Goal: Information Seeking & Learning: Compare options

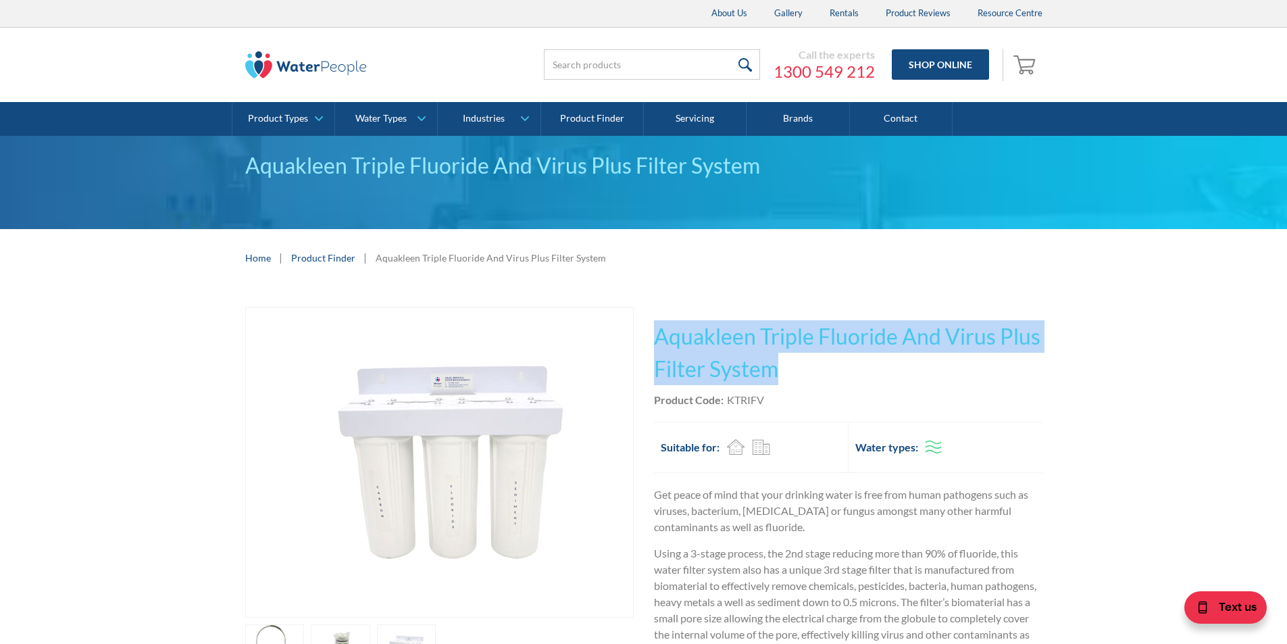
drag, startPoint x: 778, startPoint y: 369, endPoint x: 654, endPoint y: 328, distance: 130.3
click at [654, 328] on h1 "Aquakleen Triple Fluoride And Virus Plus Filter System" at bounding box center [848, 352] width 389 height 65
copy h1 "Aquakleen Triple Fluoride And Virus Plus Filter System"
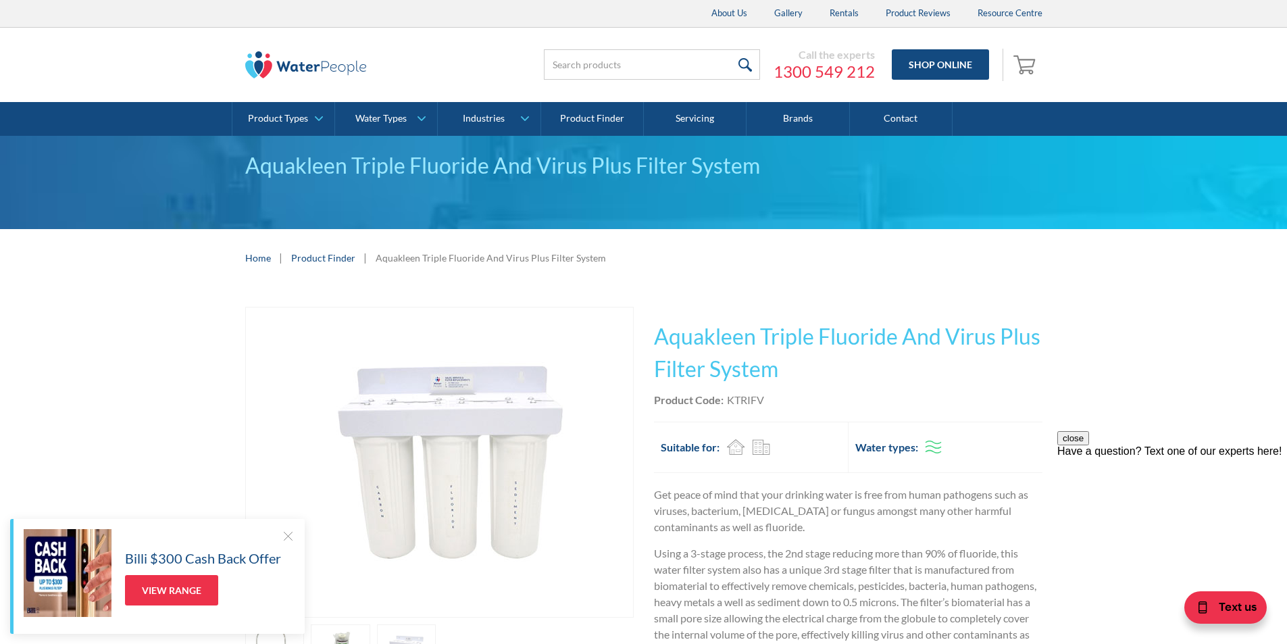
click at [791, 407] on div "Product Code: KTRIFV" at bounding box center [848, 400] width 389 height 16
drag, startPoint x: 774, startPoint y: 401, endPoint x: 724, endPoint y: 401, distance: 50.0
click at [724, 401] on div "Product Code: KTRIFV" at bounding box center [848, 400] width 389 height 16
copy div "KTRIFV"
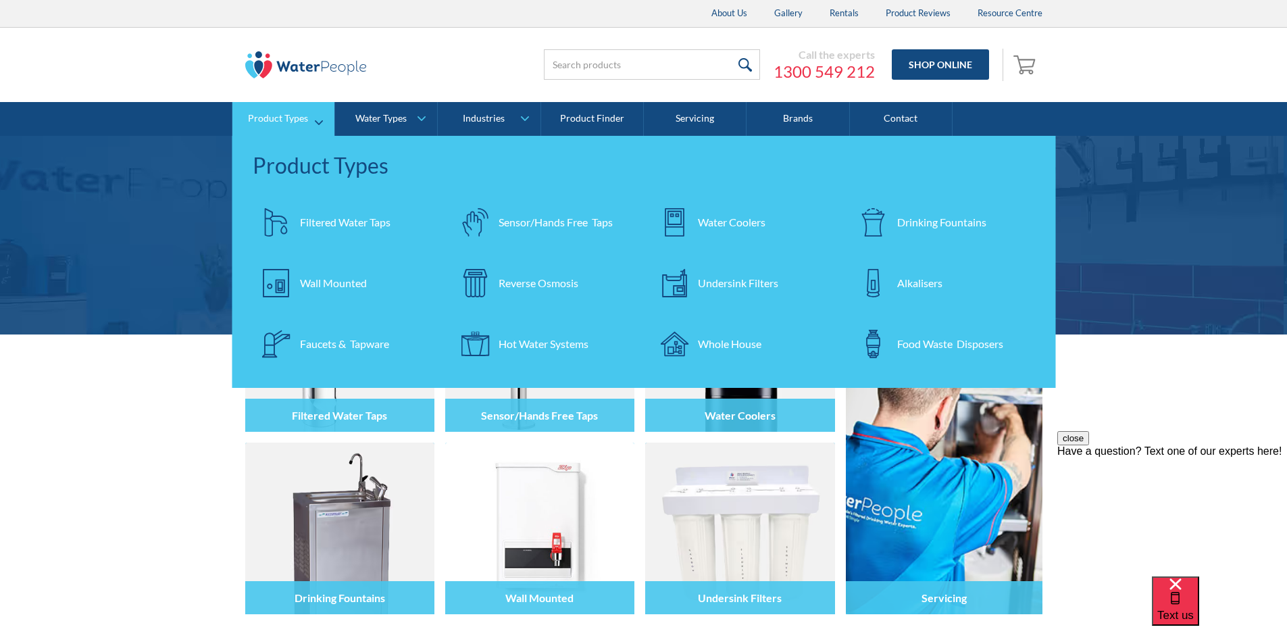
click at [346, 224] on div "Filtered Water Taps" at bounding box center [345, 222] width 91 height 16
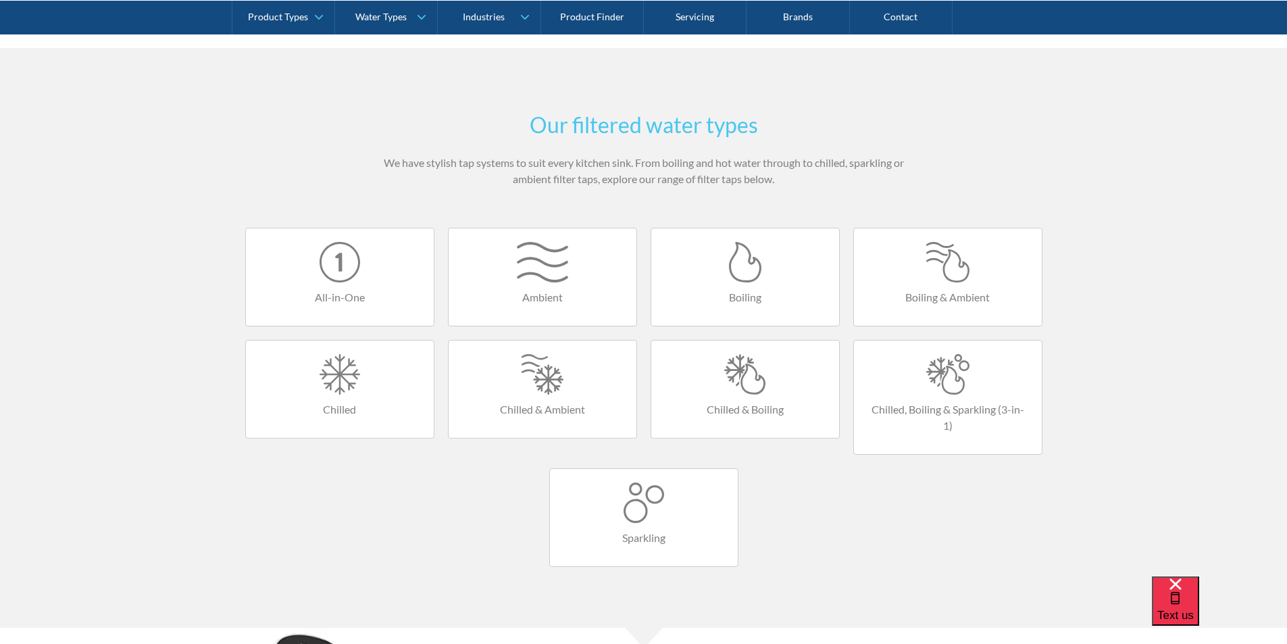
scroll to position [743, 0]
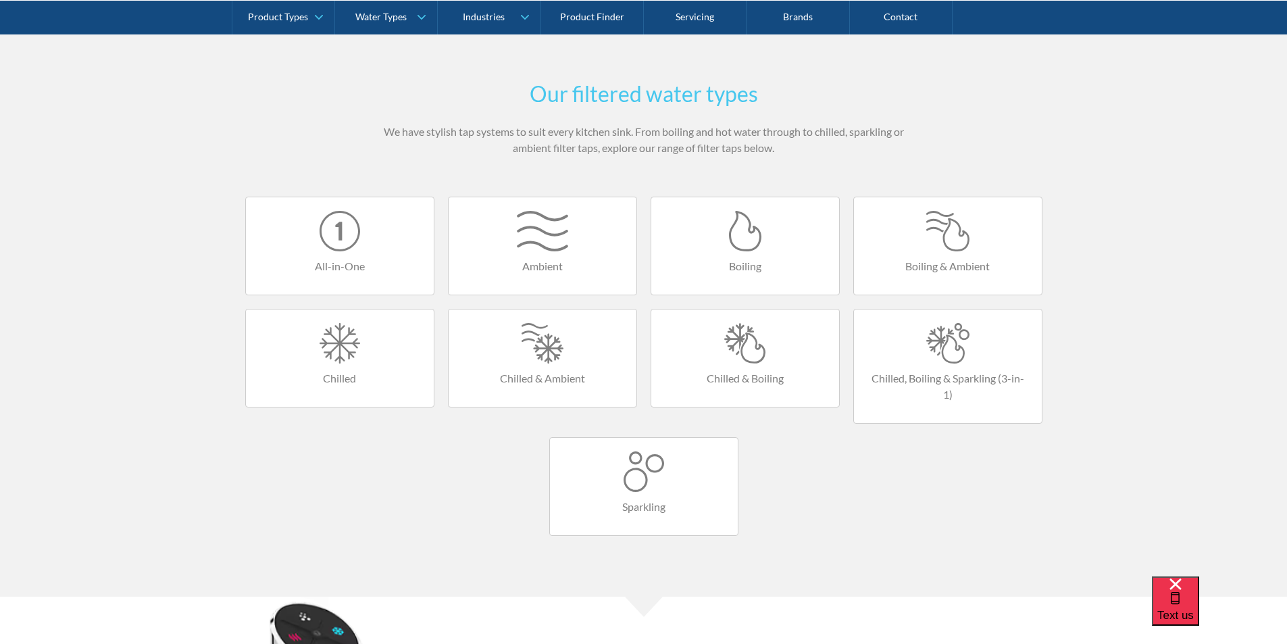
click at [746, 354] on div at bounding box center [745, 343] width 161 height 41
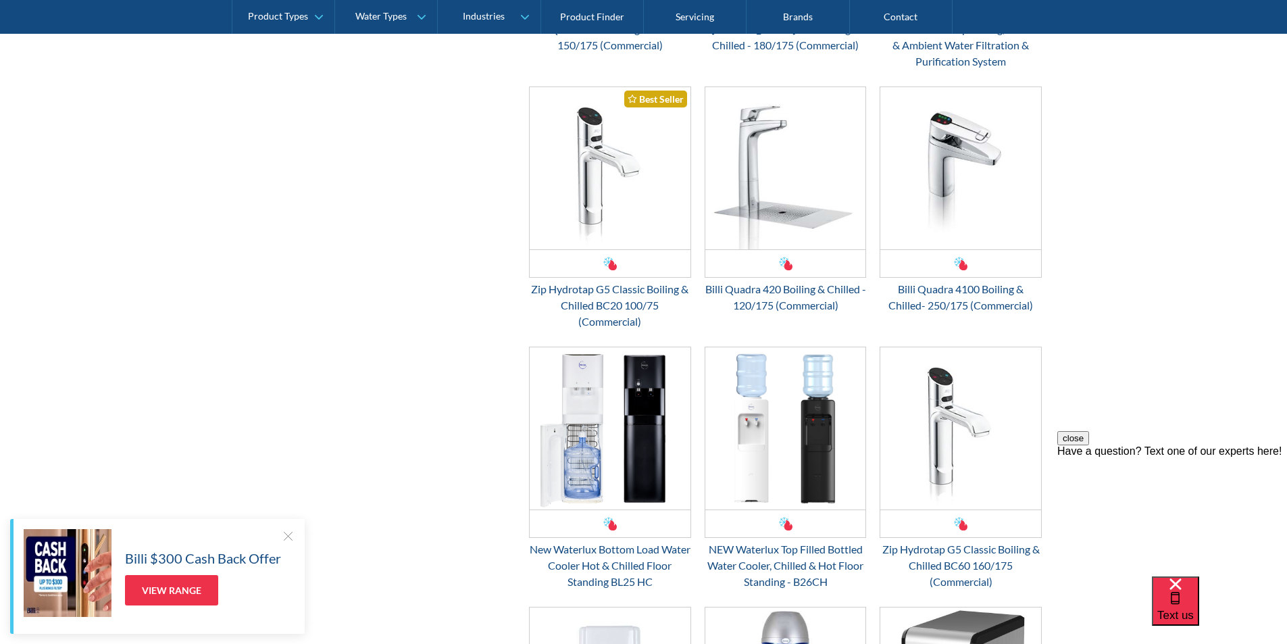
scroll to position [1622, 0]
click at [950, 471] on img "Email Form 3" at bounding box center [960, 428] width 161 height 162
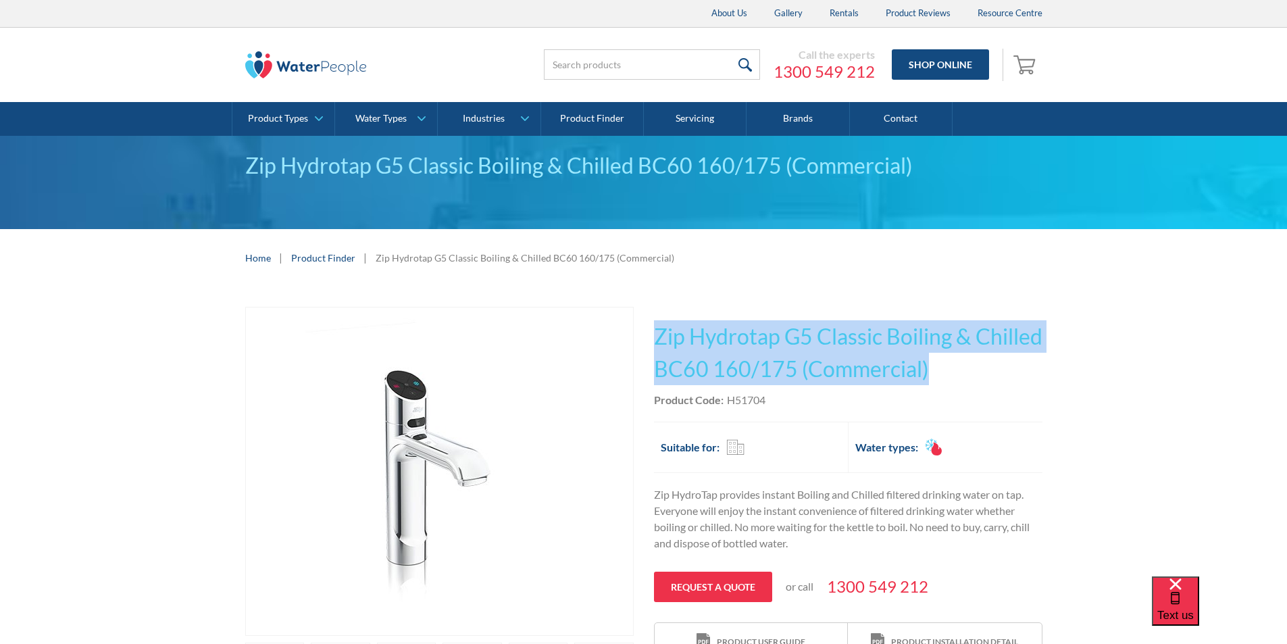
drag, startPoint x: 927, startPoint y: 355, endPoint x: 646, endPoint y: 336, distance: 281.7
click at [646, 336] on div "Play video Fits Most Brands Best Seller No items found. This tap design is incl…" at bounding box center [643, 532] width 797 height 451
copy h1 "Zip Hydrotap G5 Classic Boiling & Chilled BC60 160/175 (Commercial)"
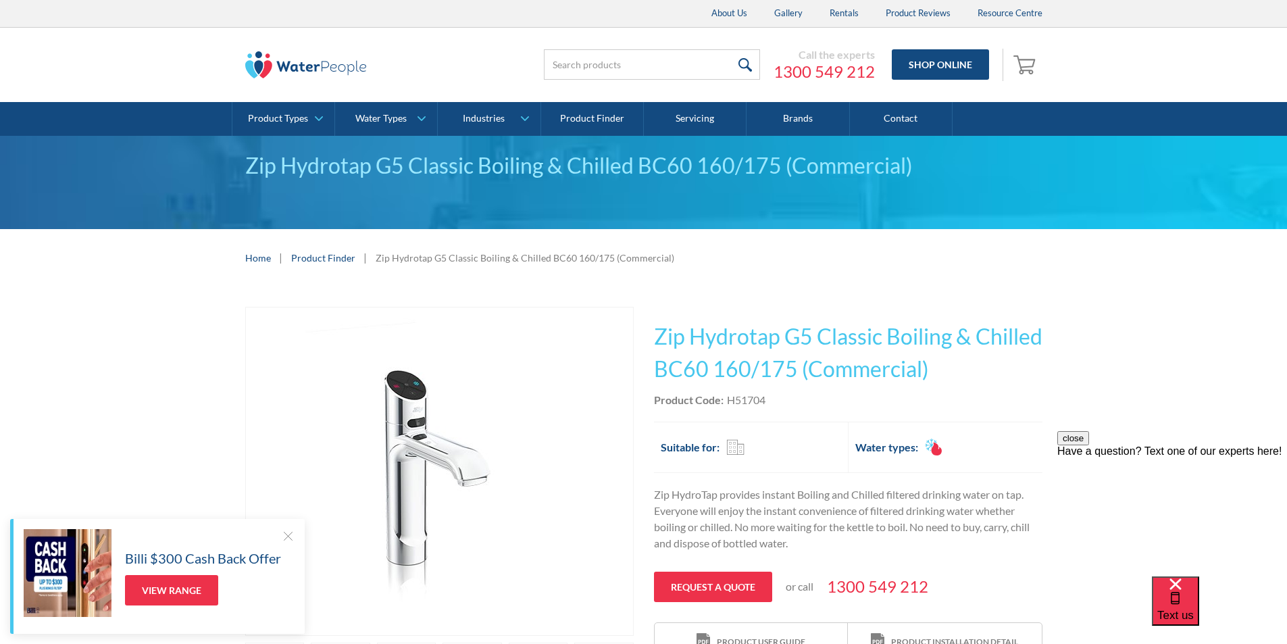
click at [772, 403] on div "Product Code: H51704" at bounding box center [848, 400] width 389 height 16
drag, startPoint x: 768, startPoint y: 397, endPoint x: 728, endPoint y: 403, distance: 40.3
click at [728, 403] on div "Product Code: H51704" at bounding box center [848, 400] width 389 height 16
copy div "H51704"
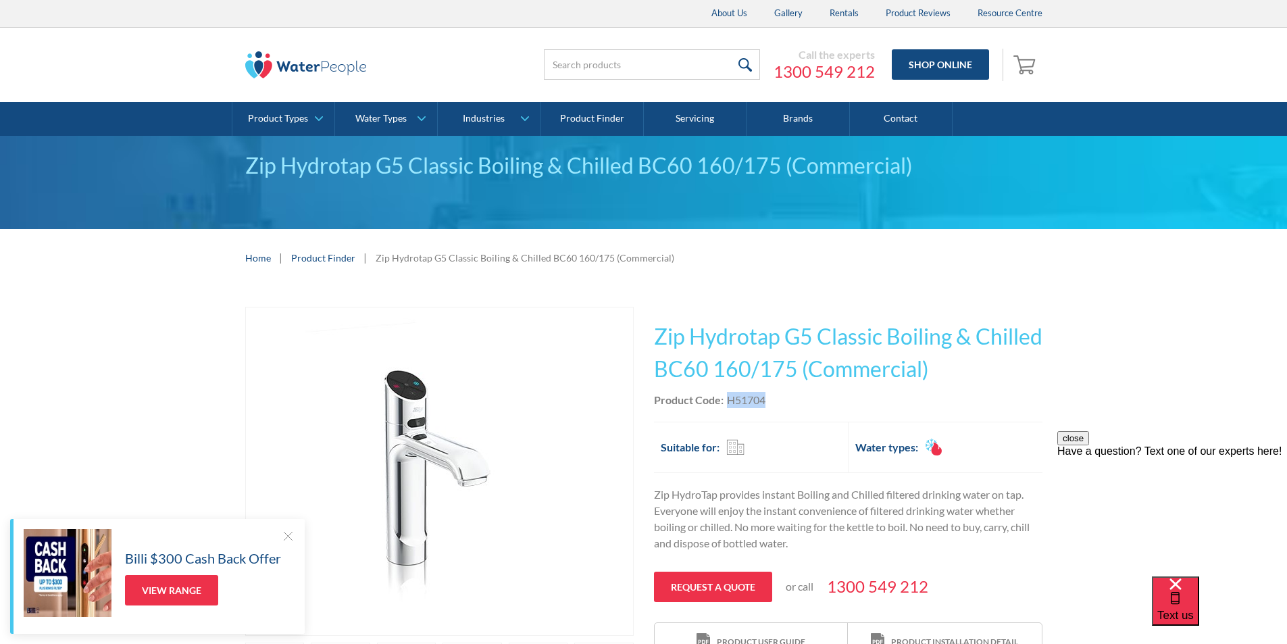
copy div "H51704"
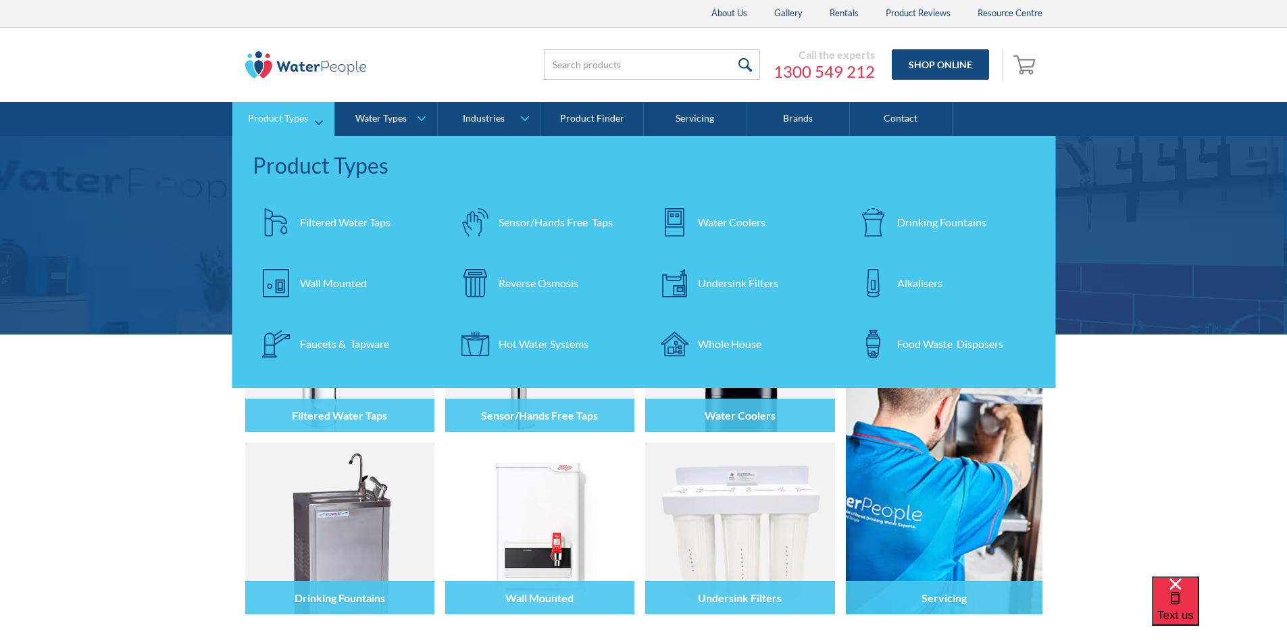
click at [320, 220] on div "Filtered Water Taps" at bounding box center [345, 222] width 91 height 16
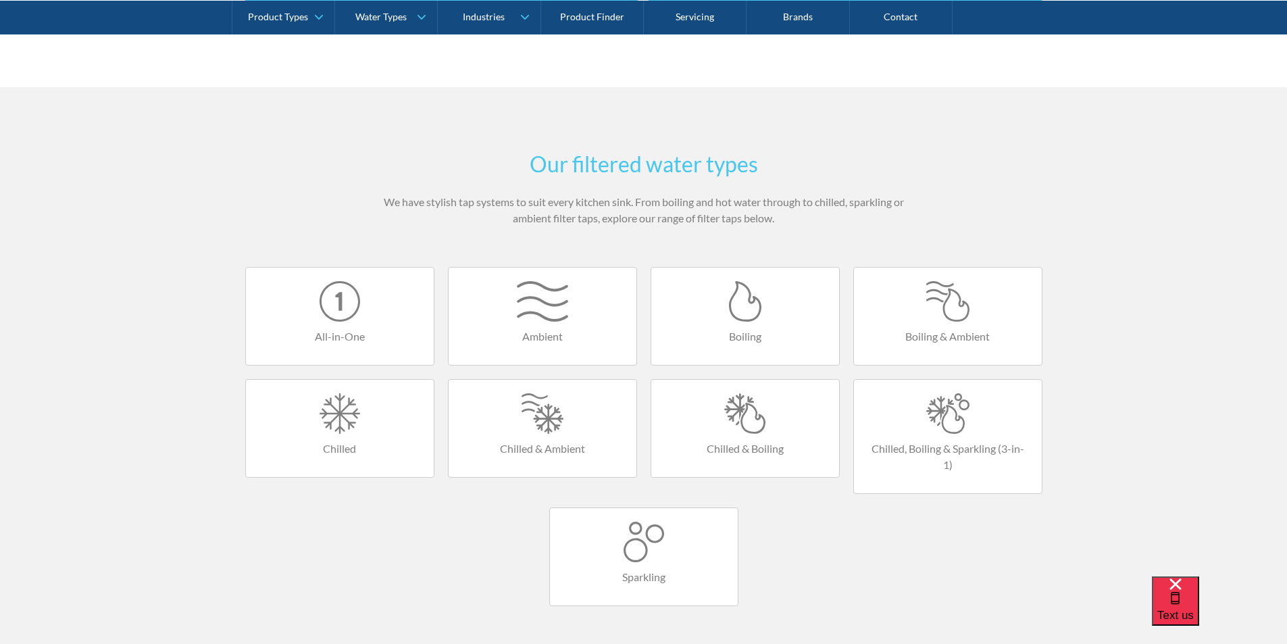
scroll to position [676, 0]
click at [761, 414] on div at bounding box center [745, 411] width 161 height 41
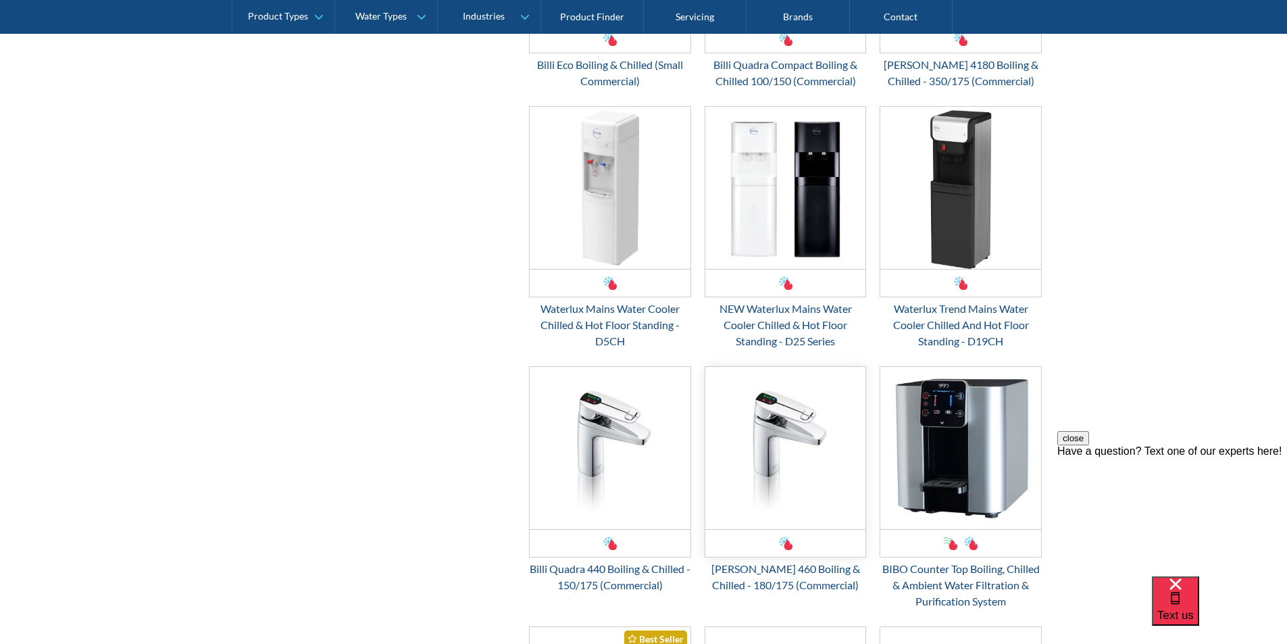
click at [783, 414] on img "Email Form 3" at bounding box center [785, 448] width 161 height 162
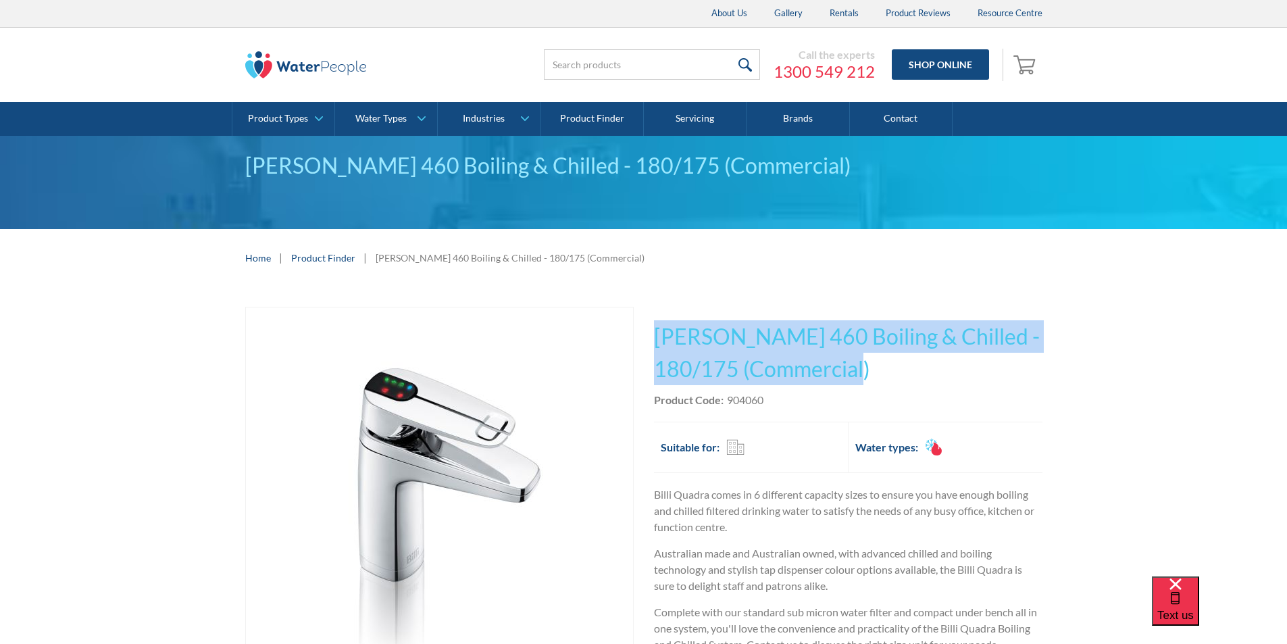
drag, startPoint x: 884, startPoint y: 361, endPoint x: 653, endPoint y: 329, distance: 233.3
click at [653, 329] on div "Play video Fits Most Brands Best Seller No items found. This tap design is incl…" at bounding box center [643, 601] width 797 height 589
copy h1 "Billi Quadra 460 Boiling & Chilled - 180/175 (Commercial)"
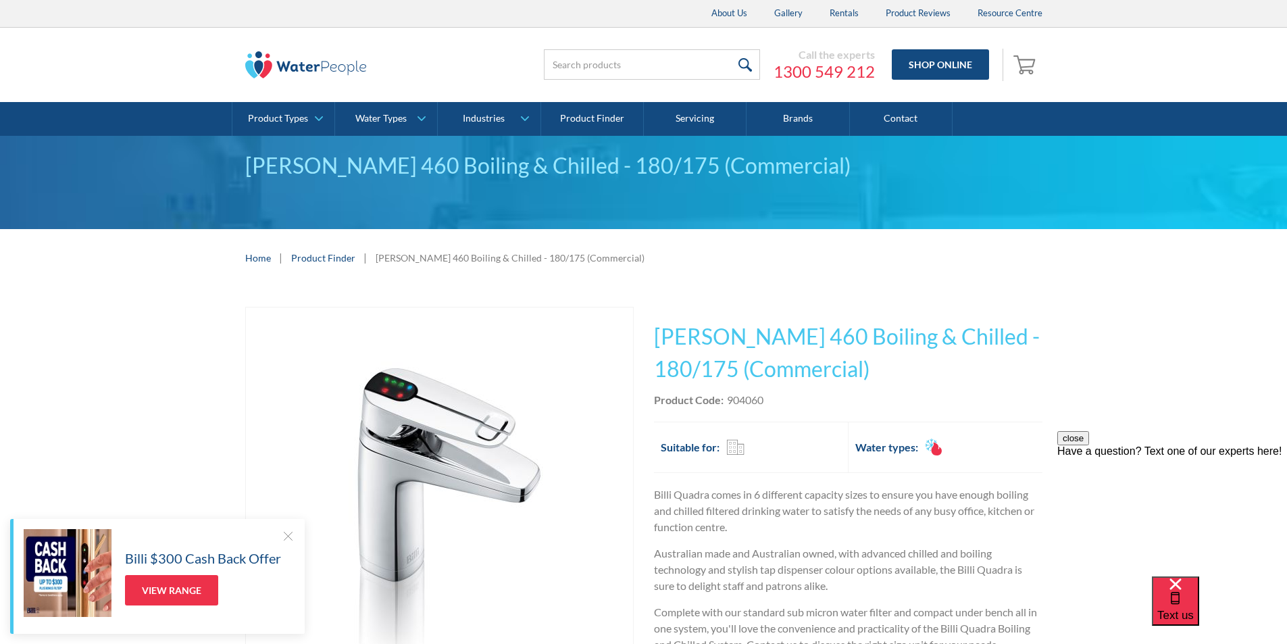
click at [772, 406] on div "Product Code: 904060" at bounding box center [848, 400] width 389 height 16
drag, startPoint x: 769, startPoint y: 399, endPoint x: 729, endPoint y: 399, distance: 39.9
click at [729, 399] on div "Product Code: 904060" at bounding box center [848, 400] width 389 height 16
copy div "904060"
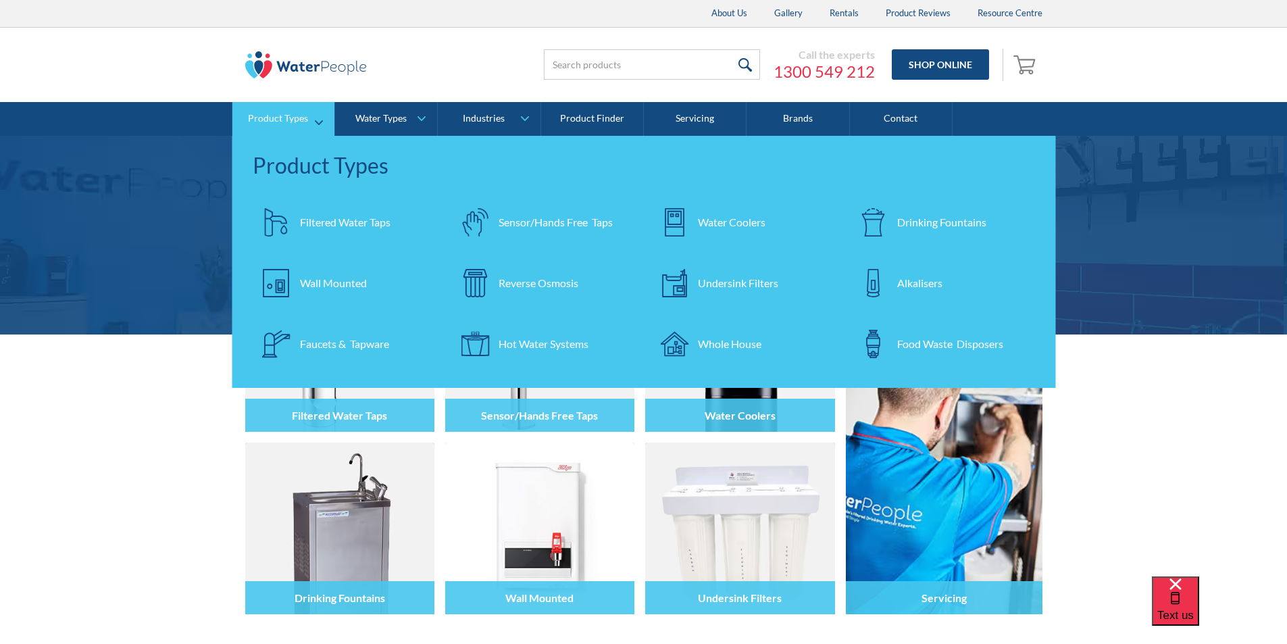
click at [331, 226] on div "Filtered Water Taps" at bounding box center [345, 222] width 91 height 16
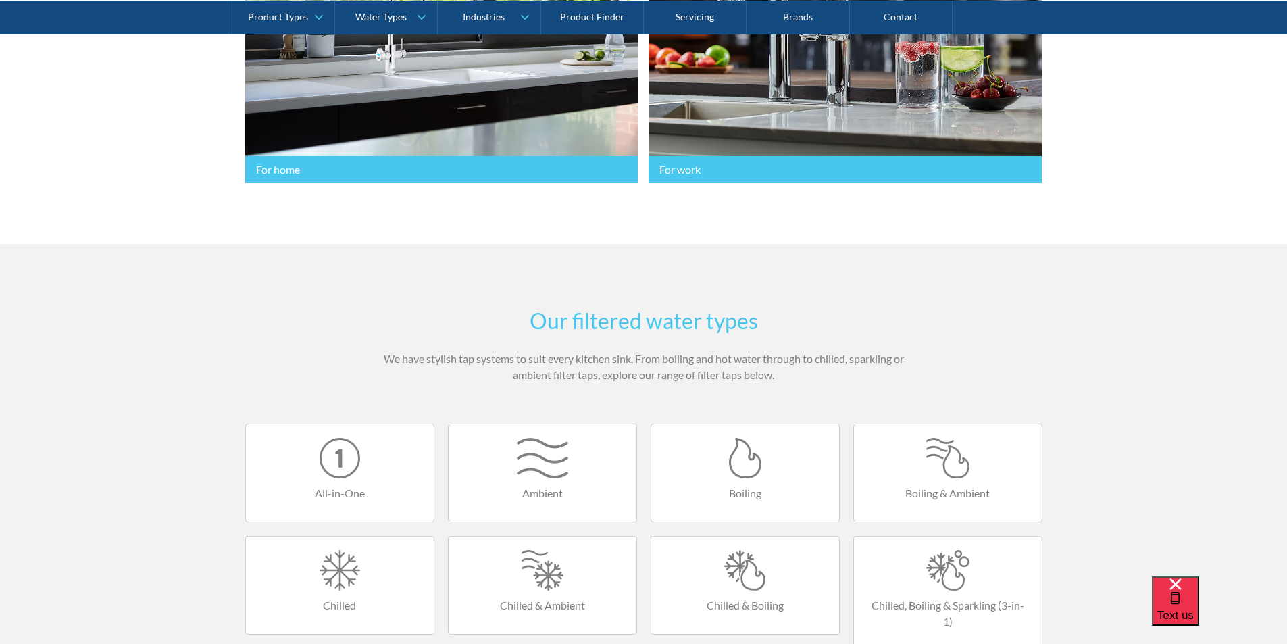
scroll to position [676, 0]
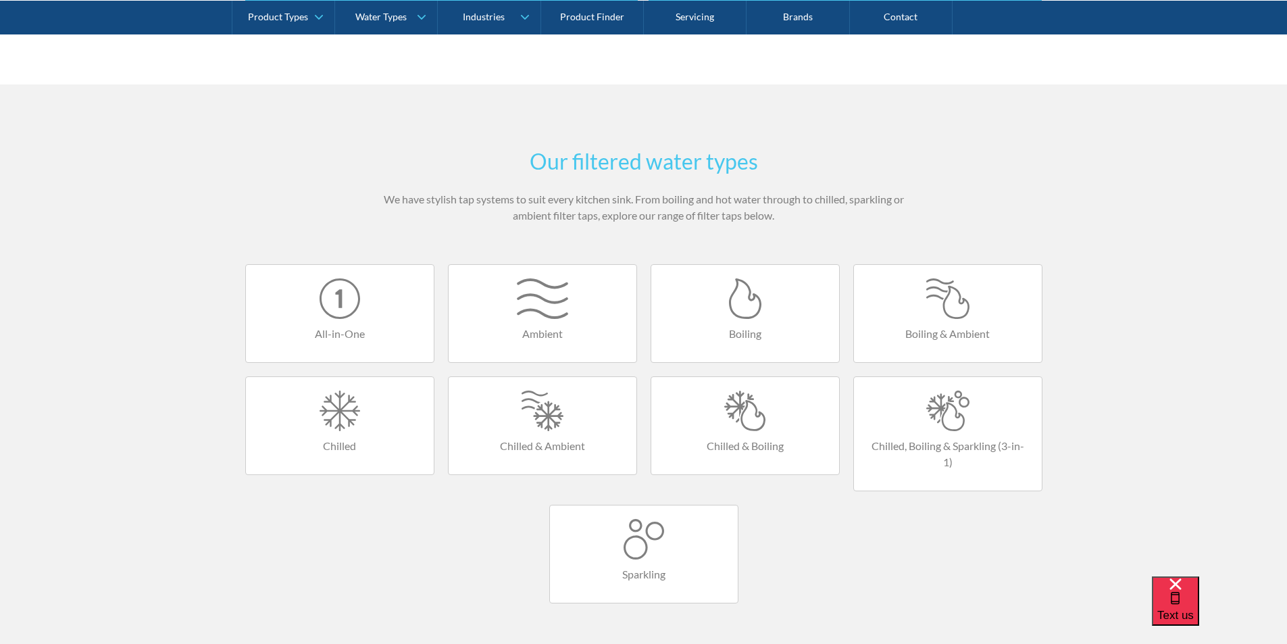
click at [750, 420] on div at bounding box center [745, 411] width 161 height 41
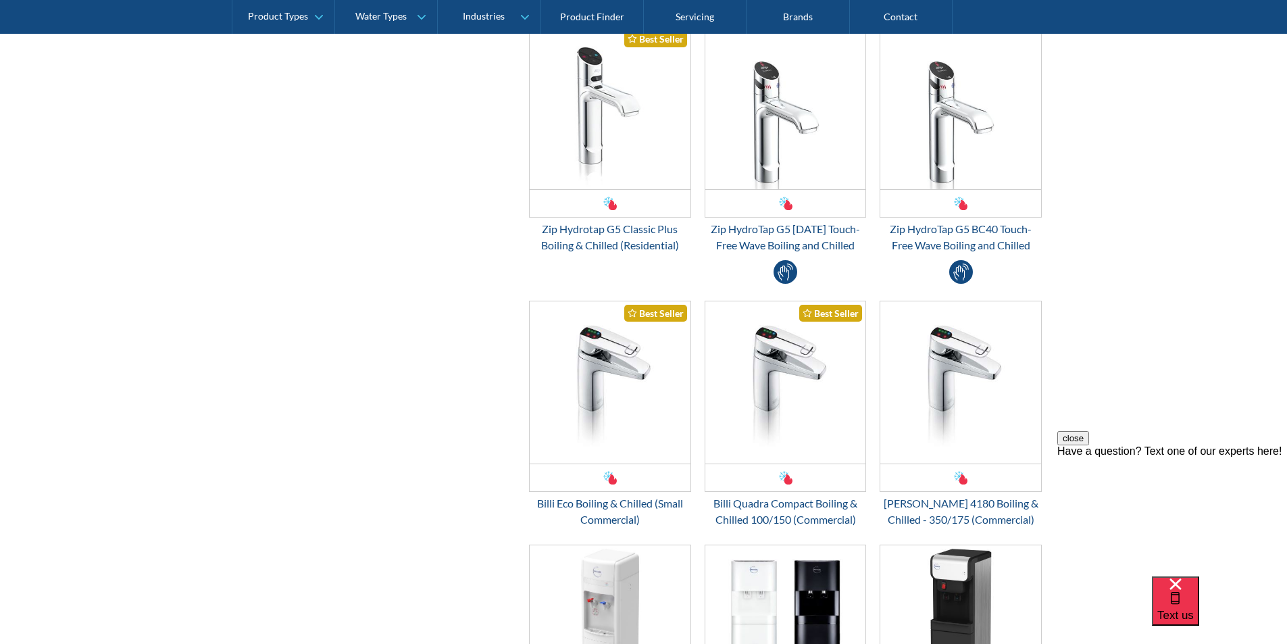
scroll to position [676, 0]
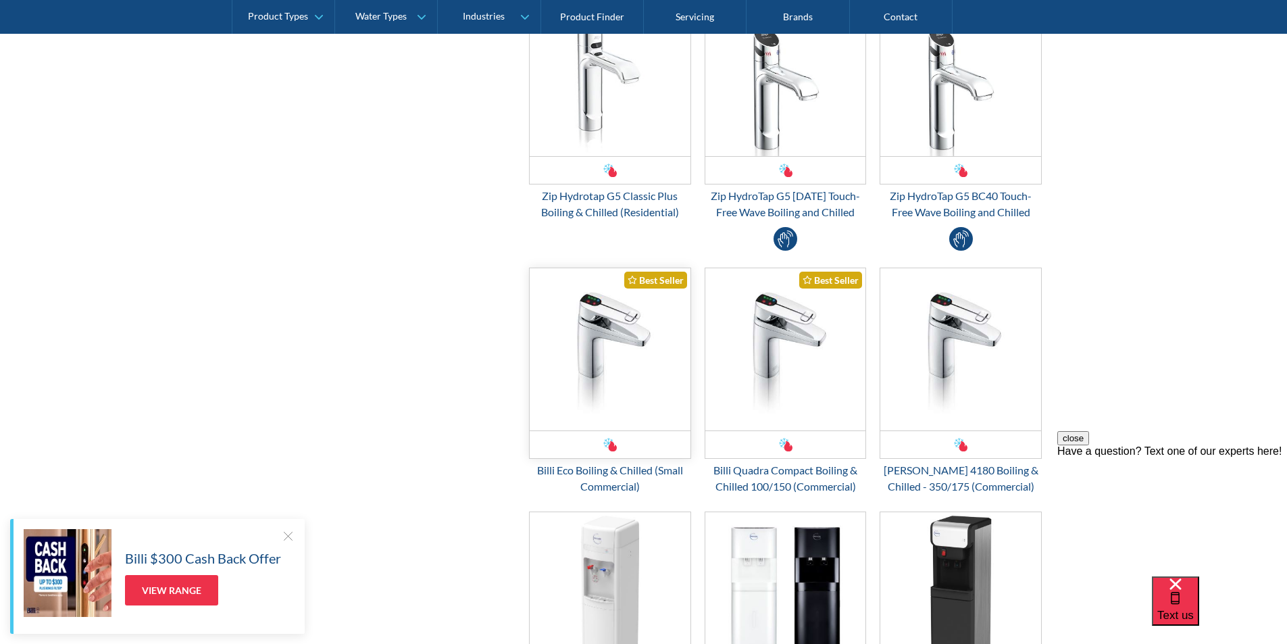
click at [598, 355] on img "Email Form 3" at bounding box center [610, 349] width 161 height 162
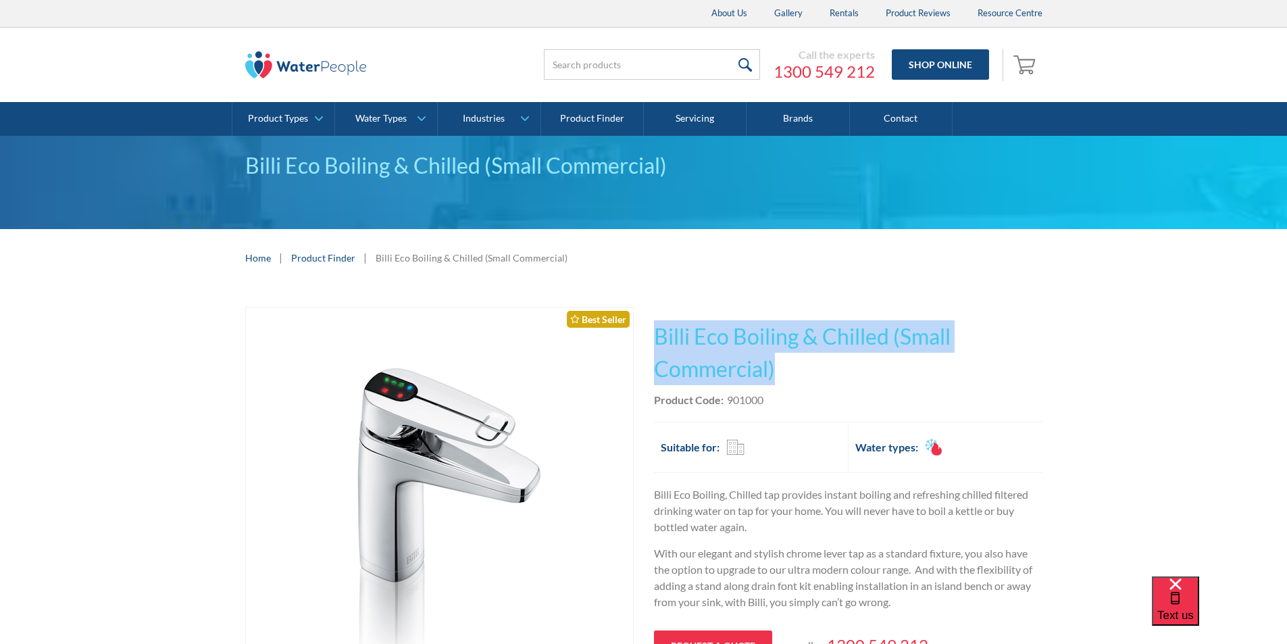
drag, startPoint x: 772, startPoint y: 368, endPoint x: 657, endPoint y: 328, distance: 121.6
click at [654, 326] on h1 "Billi Eco Boiling & Chilled (Small Commercial)" at bounding box center [848, 352] width 389 height 65
copy h1 "Billi Eco Boiling & Chilled (Small Commercial)"
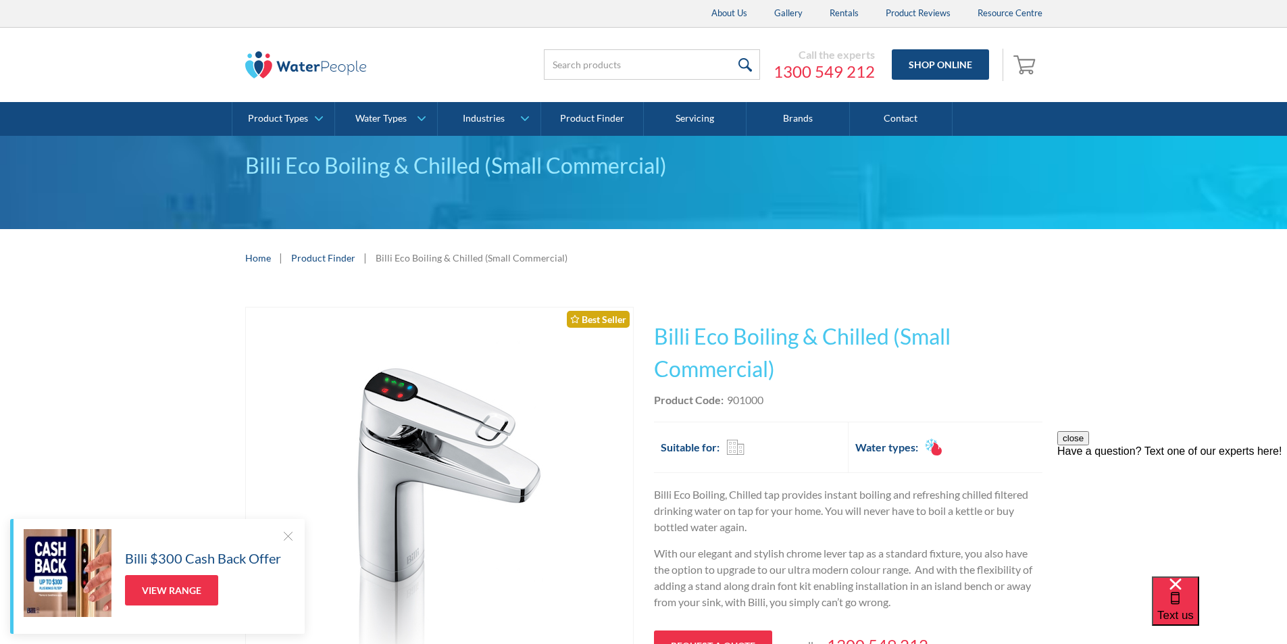
click at [783, 400] on div "Product Code: 901000" at bounding box center [848, 400] width 389 height 16
drag, startPoint x: 764, startPoint y: 400, endPoint x: 729, endPoint y: 401, distance: 34.5
click at [729, 401] on div "901000" at bounding box center [745, 400] width 36 height 16
copy div "901000"
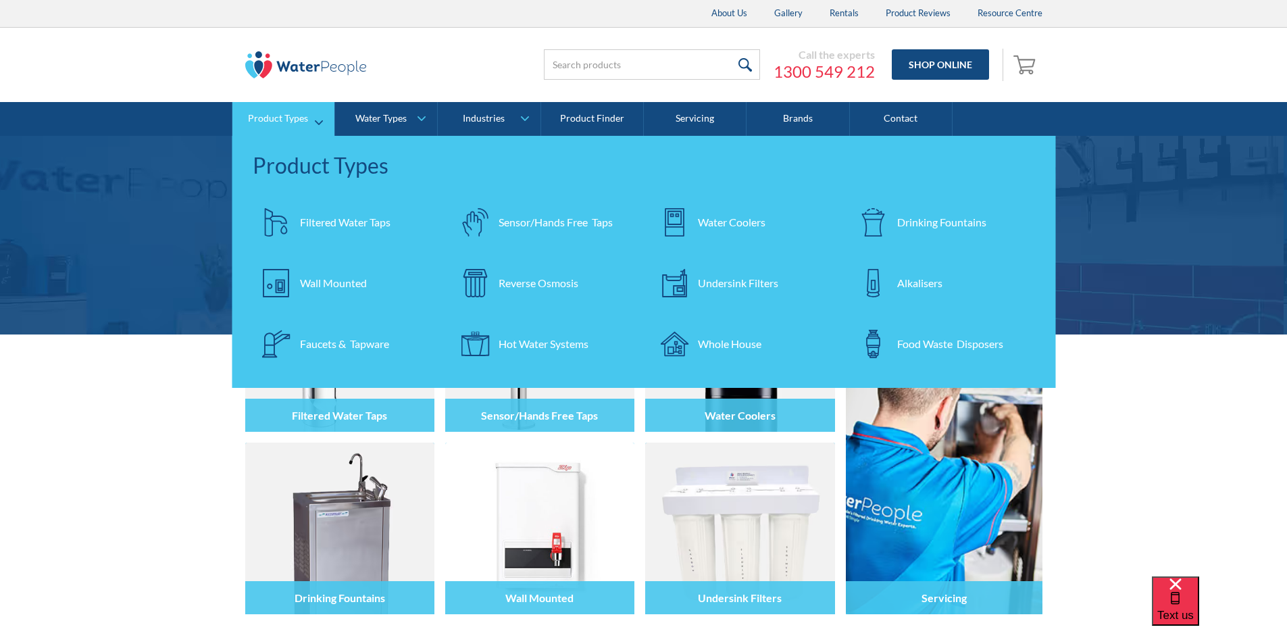
click at [332, 212] on link "Filtered Water Taps" at bounding box center [346, 222] width 186 height 47
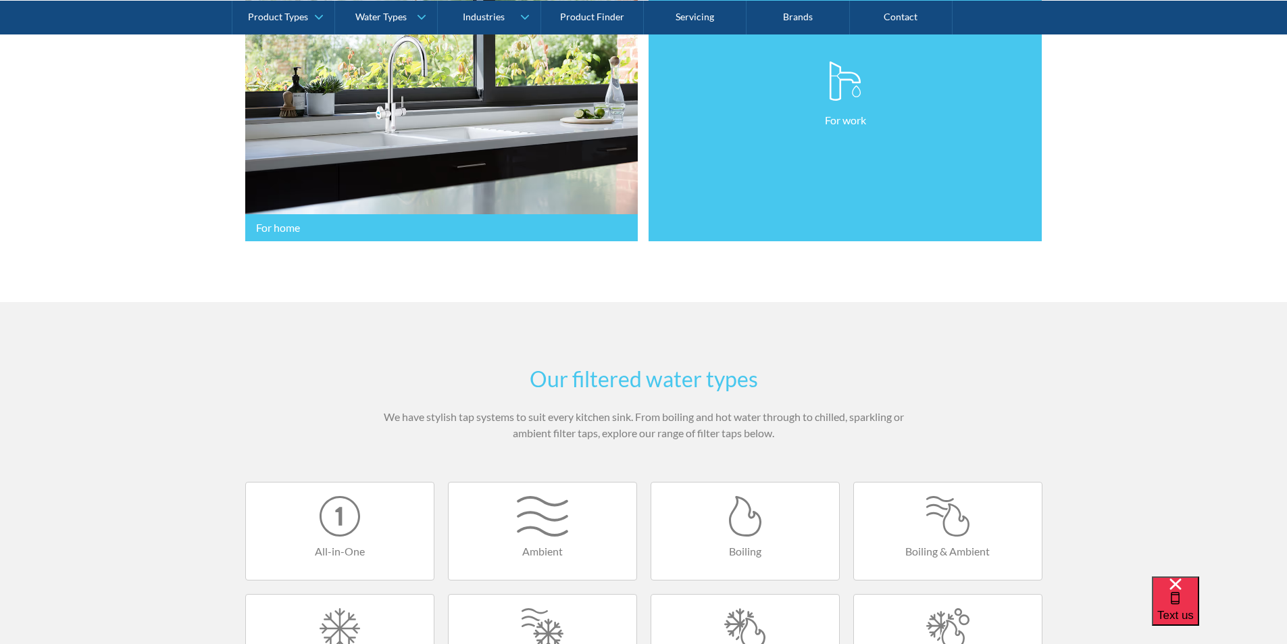
scroll to position [676, 0]
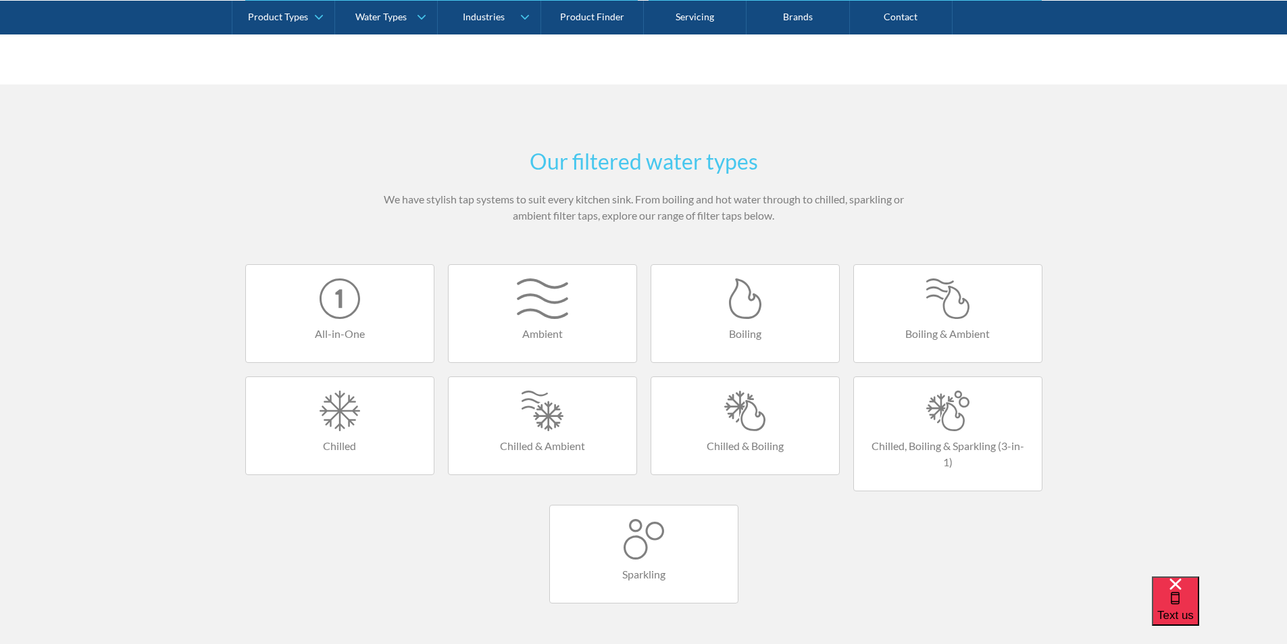
click at [757, 414] on div at bounding box center [745, 411] width 161 height 41
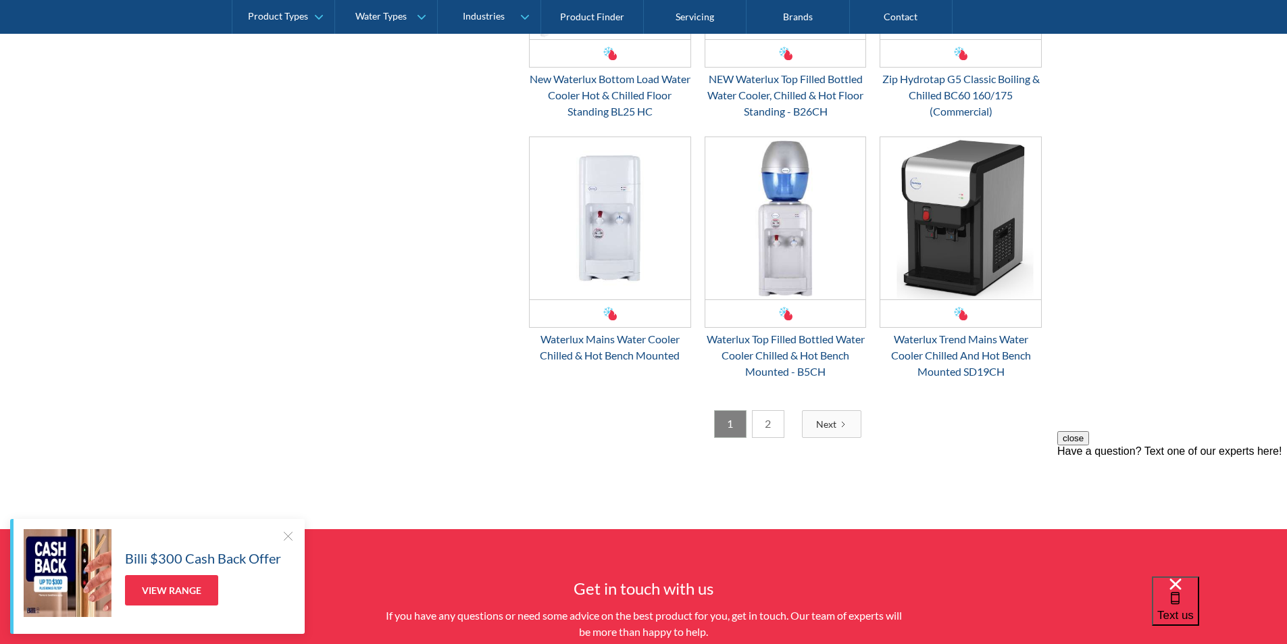
scroll to position [2095, 0]
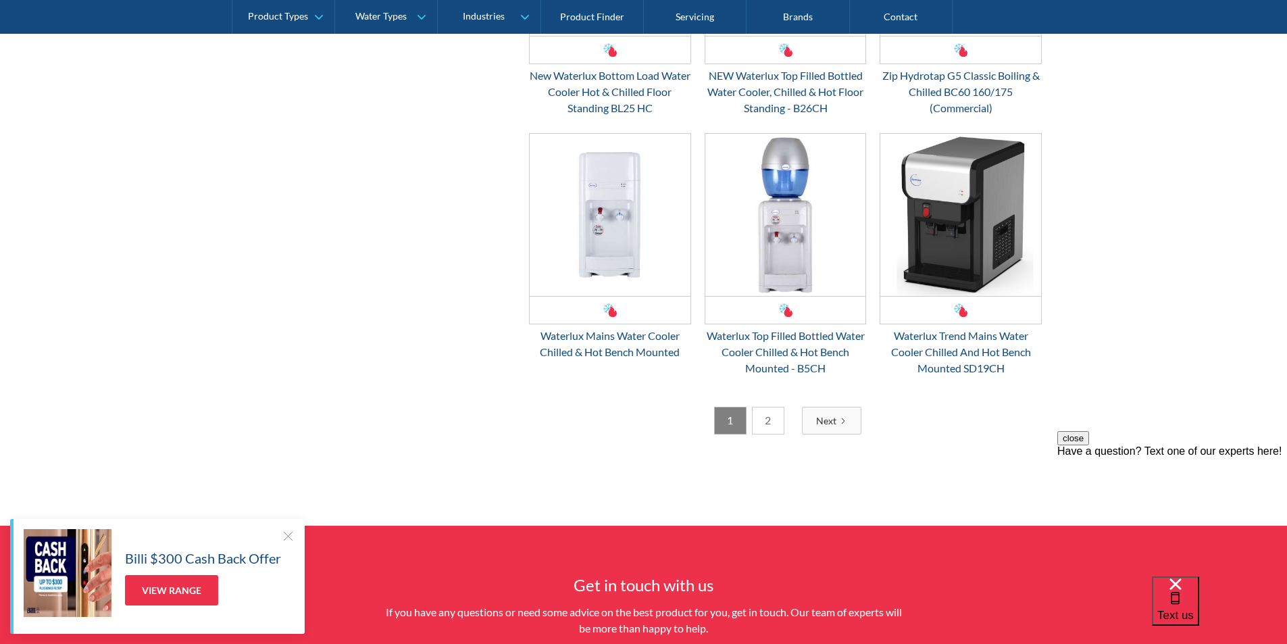
click at [764, 426] on link "2" at bounding box center [768, 421] width 32 height 28
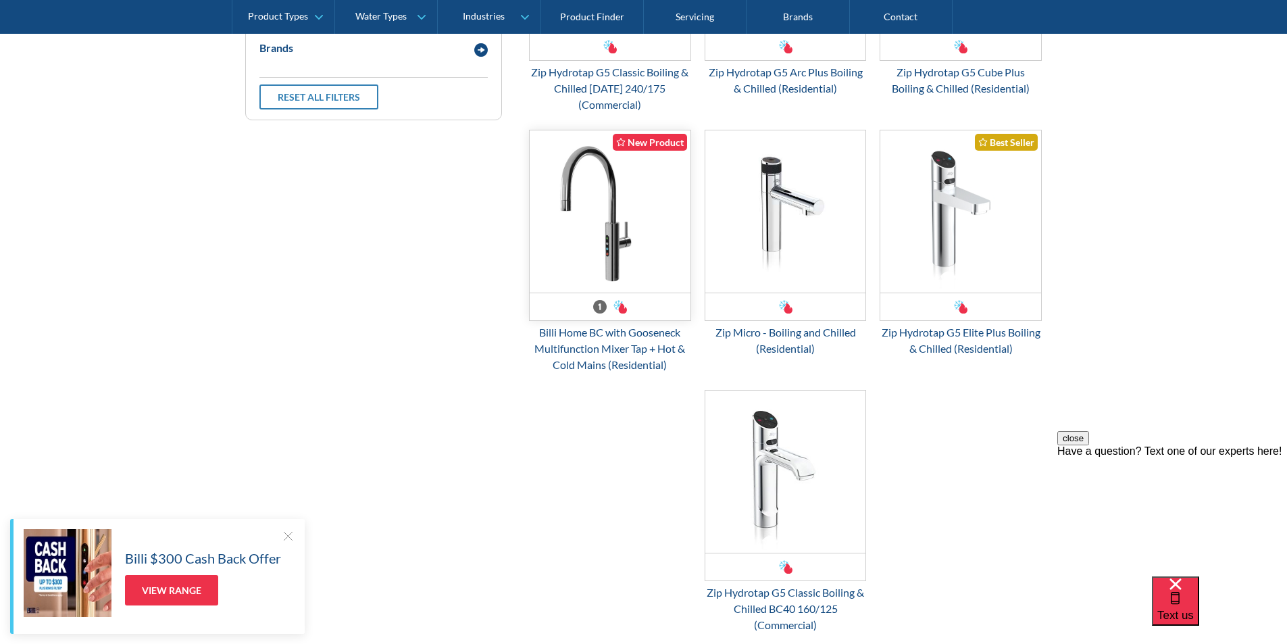
scroll to position [652, 0]
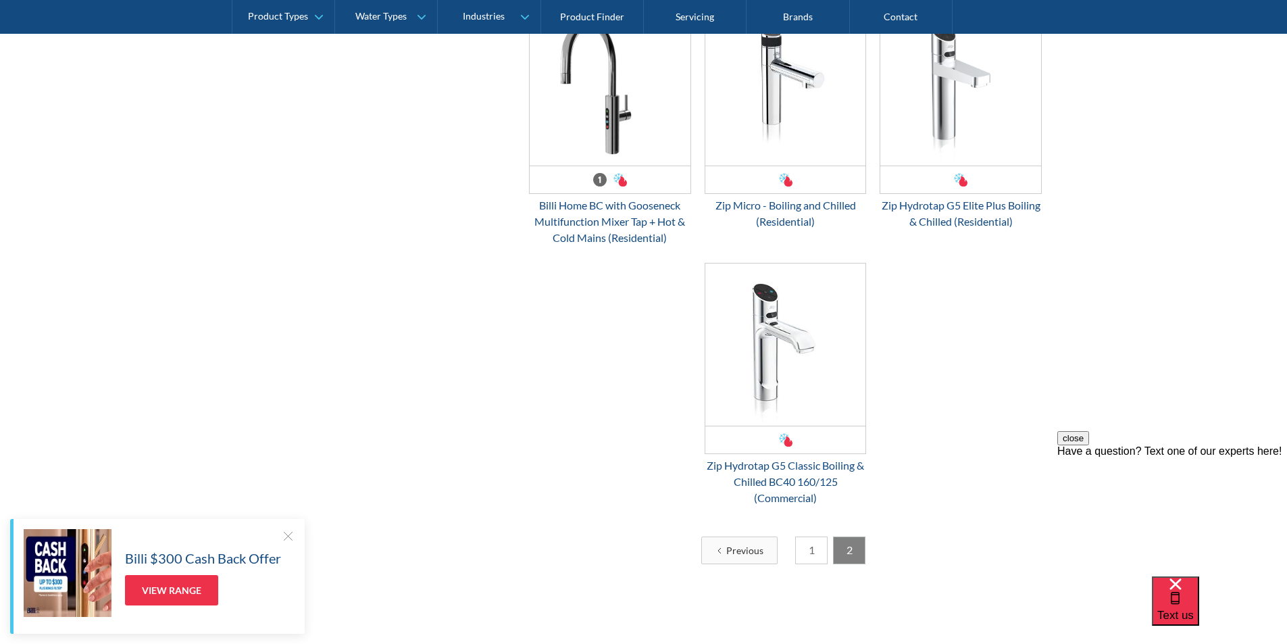
click at [811, 551] on link "1" at bounding box center [811, 550] width 32 height 28
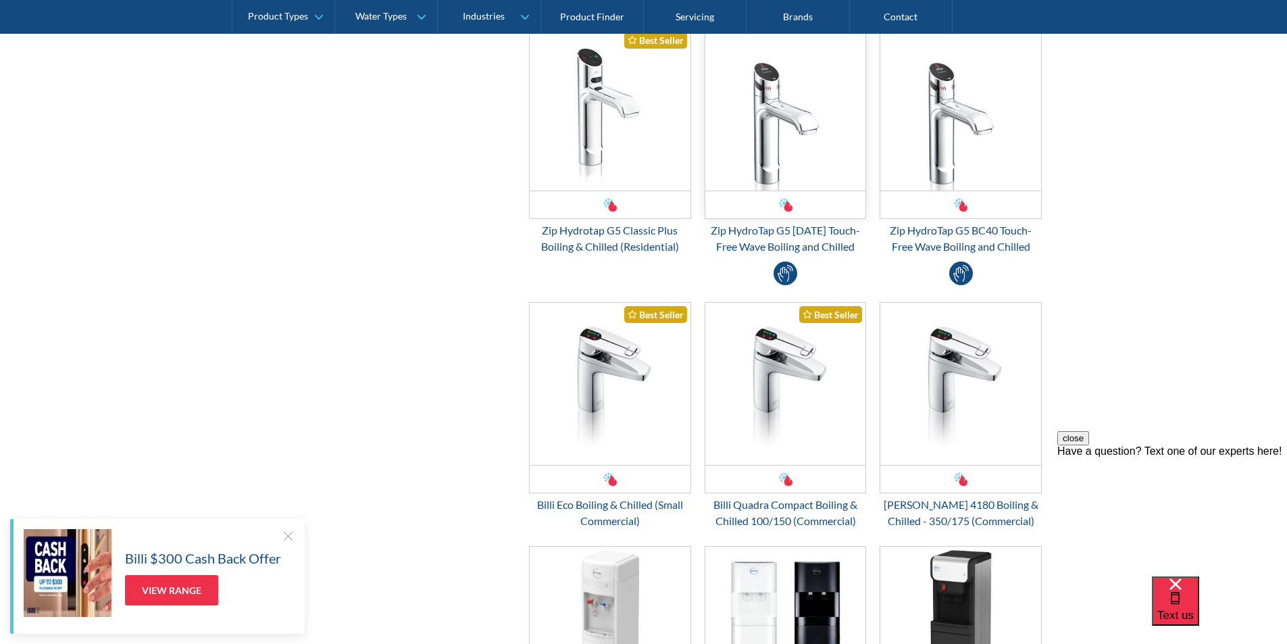
scroll to position [720, 0]
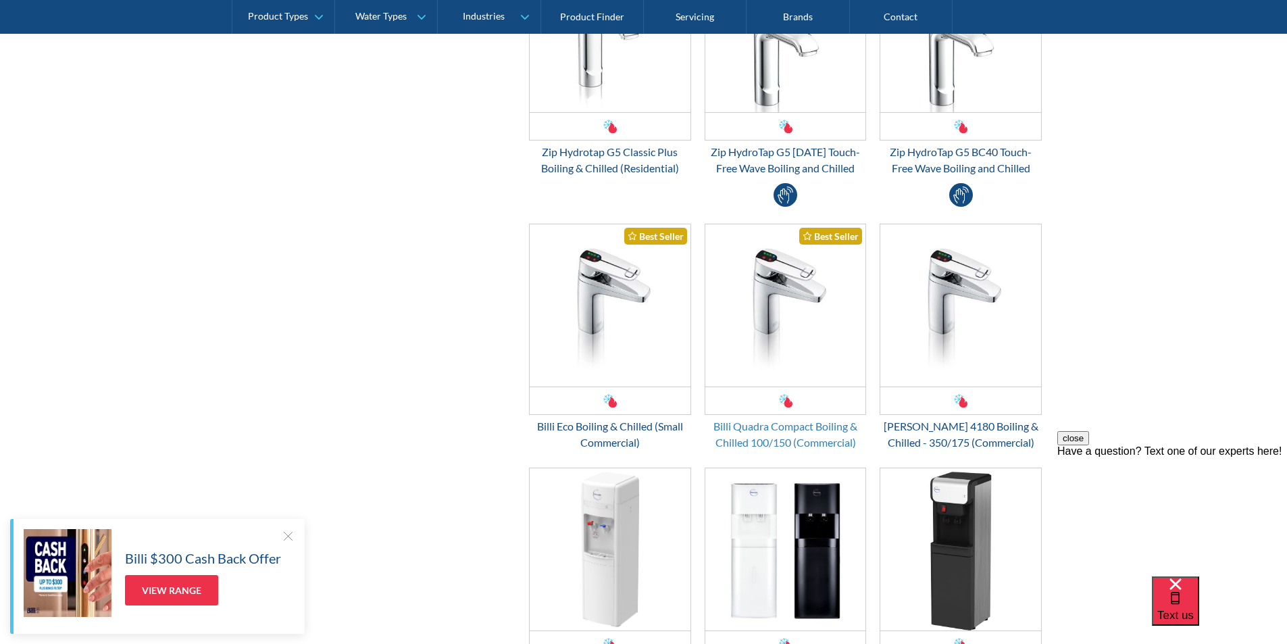
click at [776, 424] on div "Billi Quadra Compact Boiling & Chilled 100/150 (Commercial)" at bounding box center [786, 434] width 162 height 32
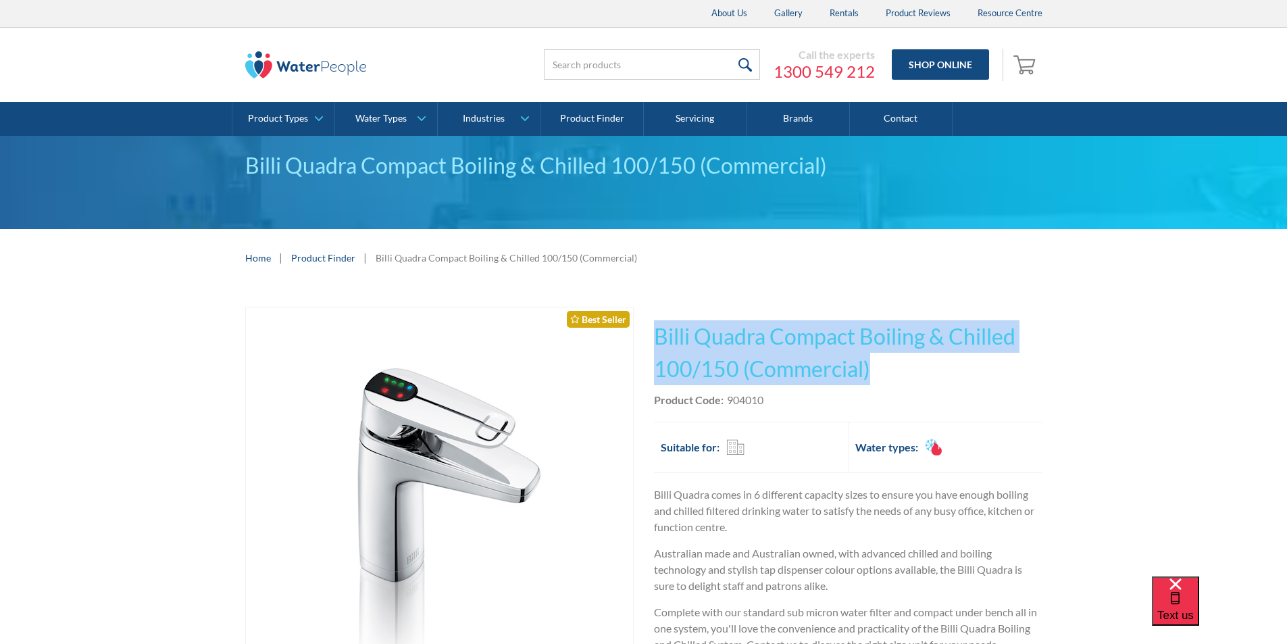
drag, startPoint x: 880, startPoint y: 366, endPoint x: 659, endPoint y: 328, distance: 224.8
click at [659, 328] on h1 "Billi Quadra Compact Boiling & Chilled 100/150 (Commercial)" at bounding box center [848, 352] width 389 height 65
copy h1 "Billi Quadra Compact Boiling & Chilled 100/150 (Commercial)"
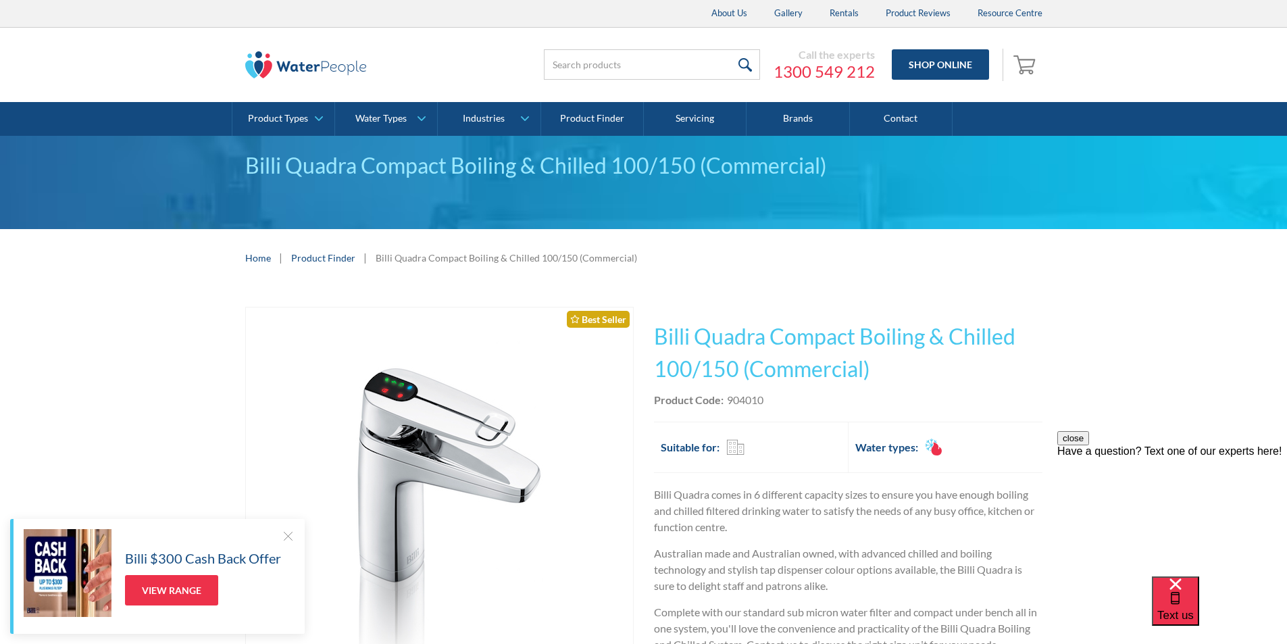
click at [789, 402] on div "Product Code: 904010" at bounding box center [848, 400] width 389 height 16
drag, startPoint x: 770, startPoint y: 400, endPoint x: 727, endPoint y: 403, distance: 42.7
click at [727, 403] on div "Product Code: 904010" at bounding box center [848, 400] width 389 height 16
copy div "904010"
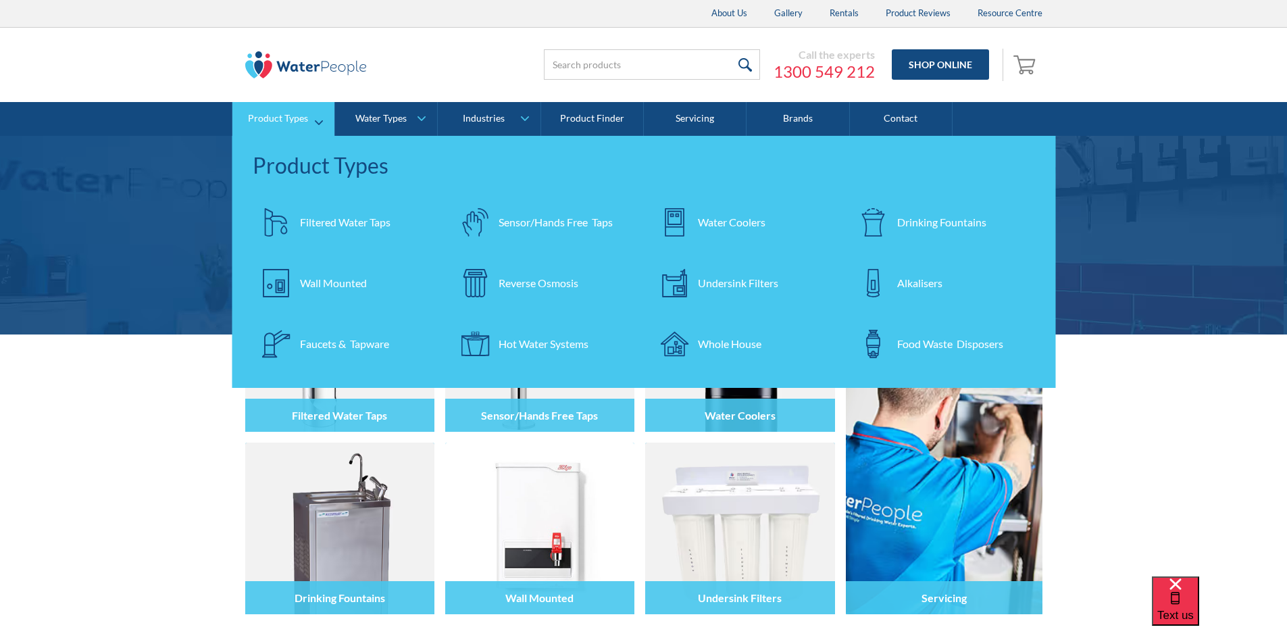
click at [318, 221] on div "Filtered Water Taps" at bounding box center [345, 222] width 91 height 16
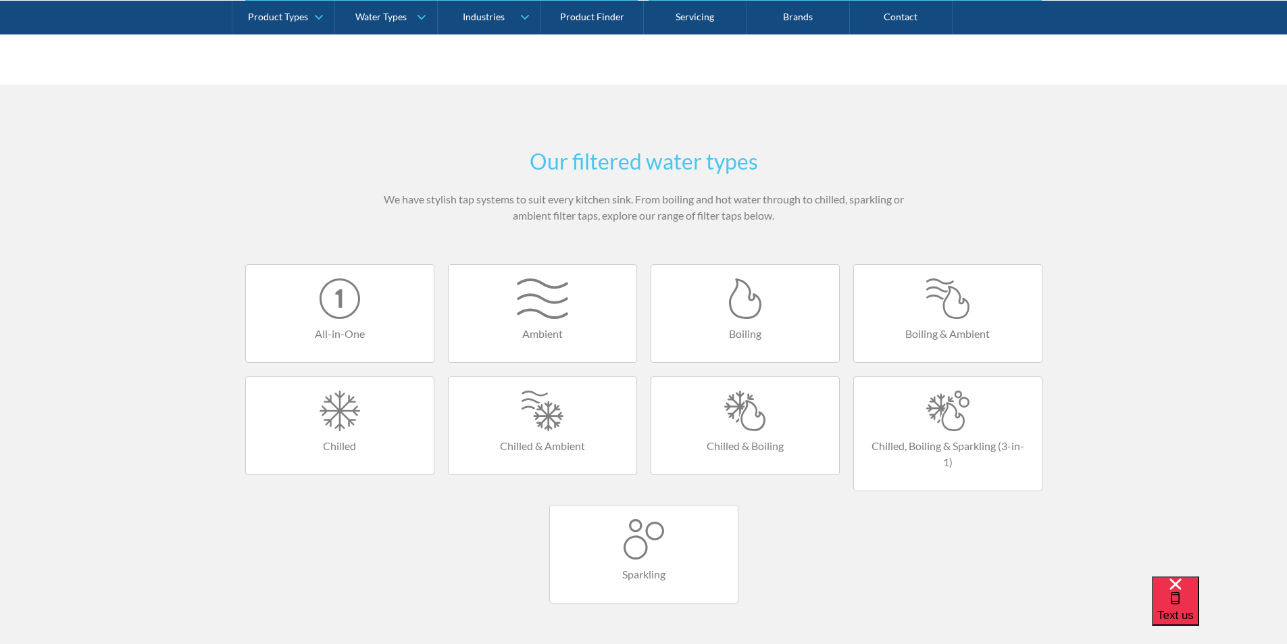
scroll to position [811, 0]
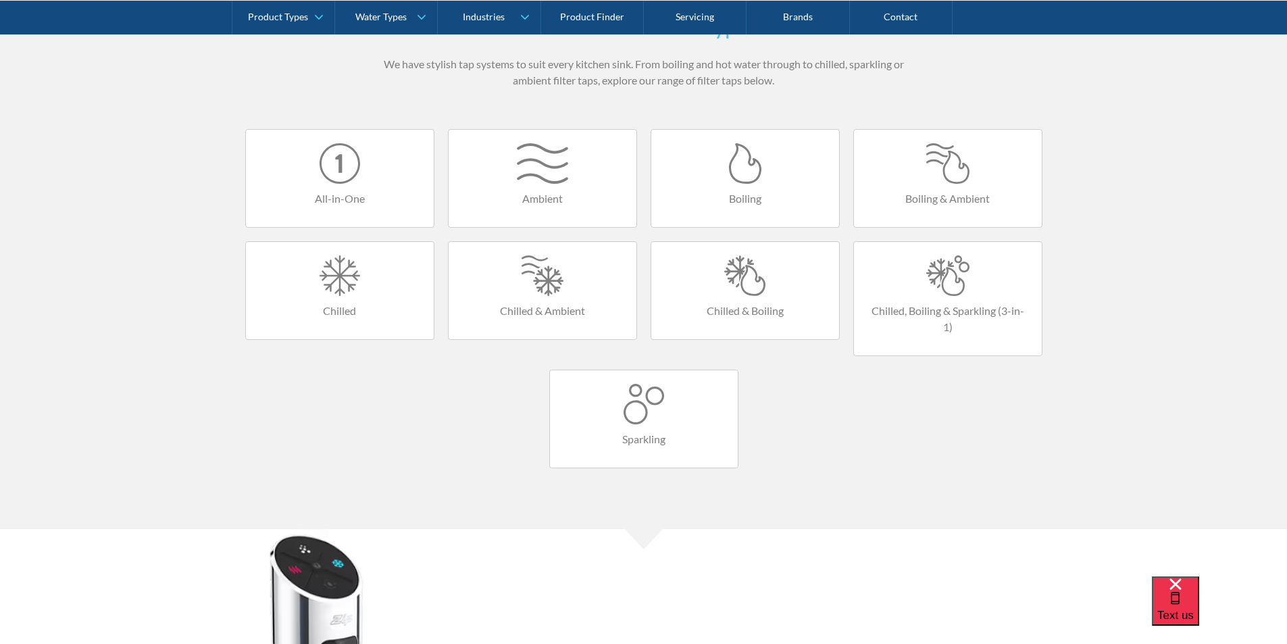
click at [734, 279] on div at bounding box center [745, 275] width 161 height 41
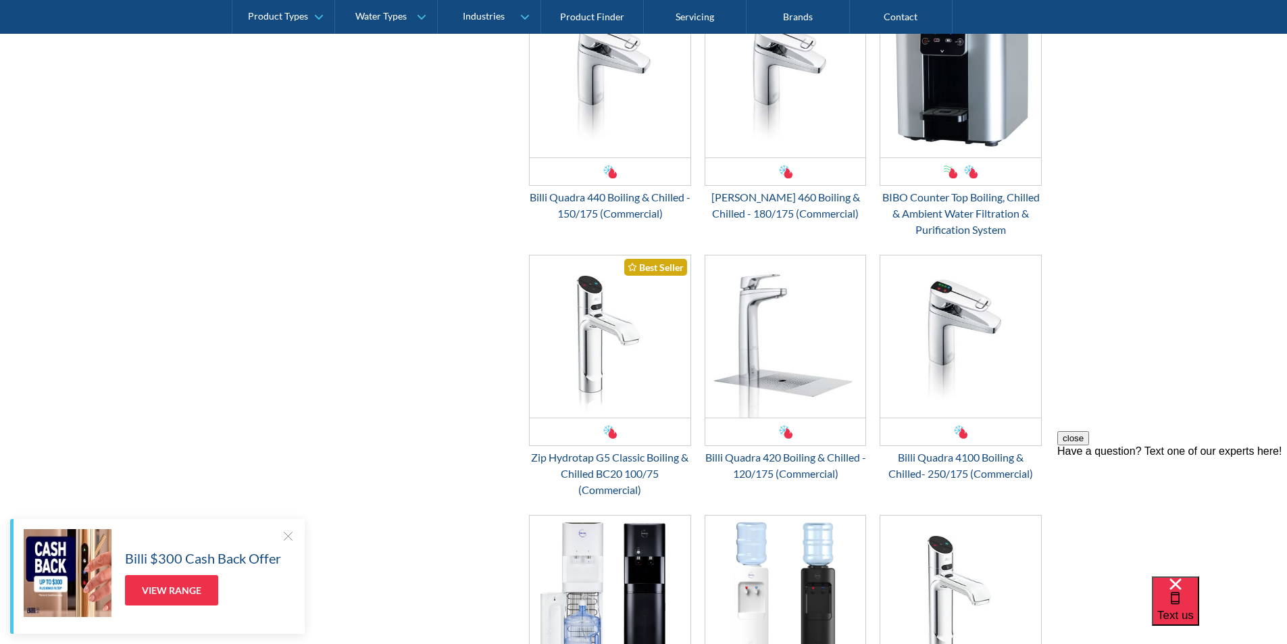
scroll to position [1487, 0]
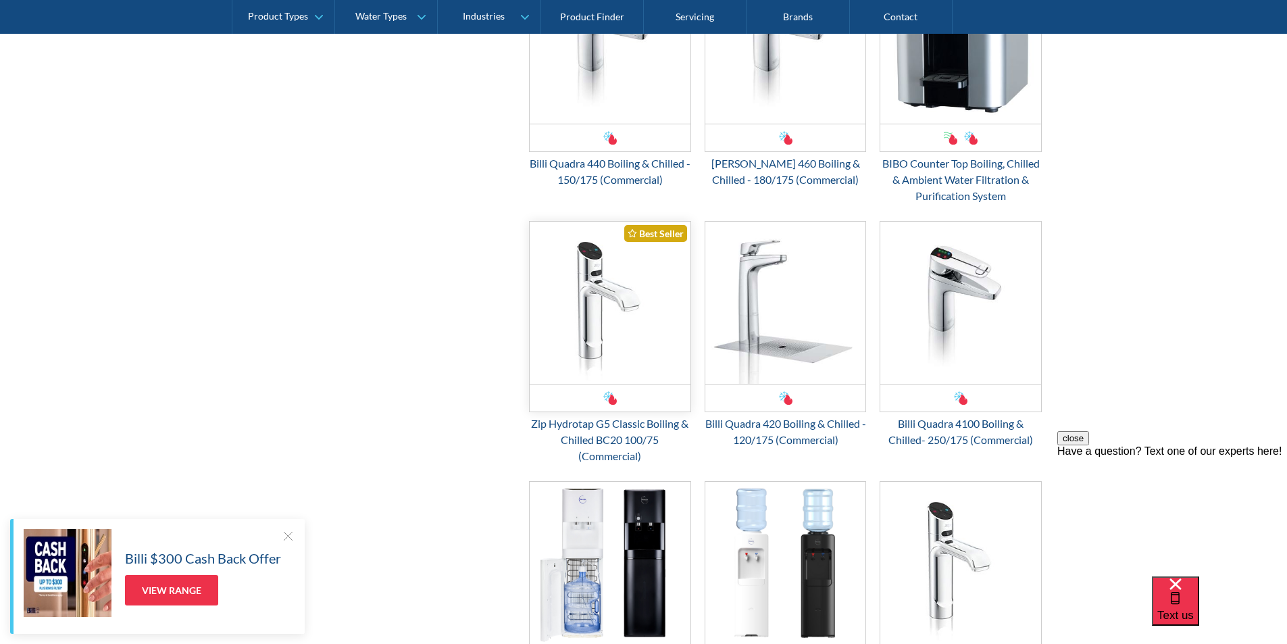
click at [586, 332] on img "Email Form 3" at bounding box center [610, 303] width 161 height 162
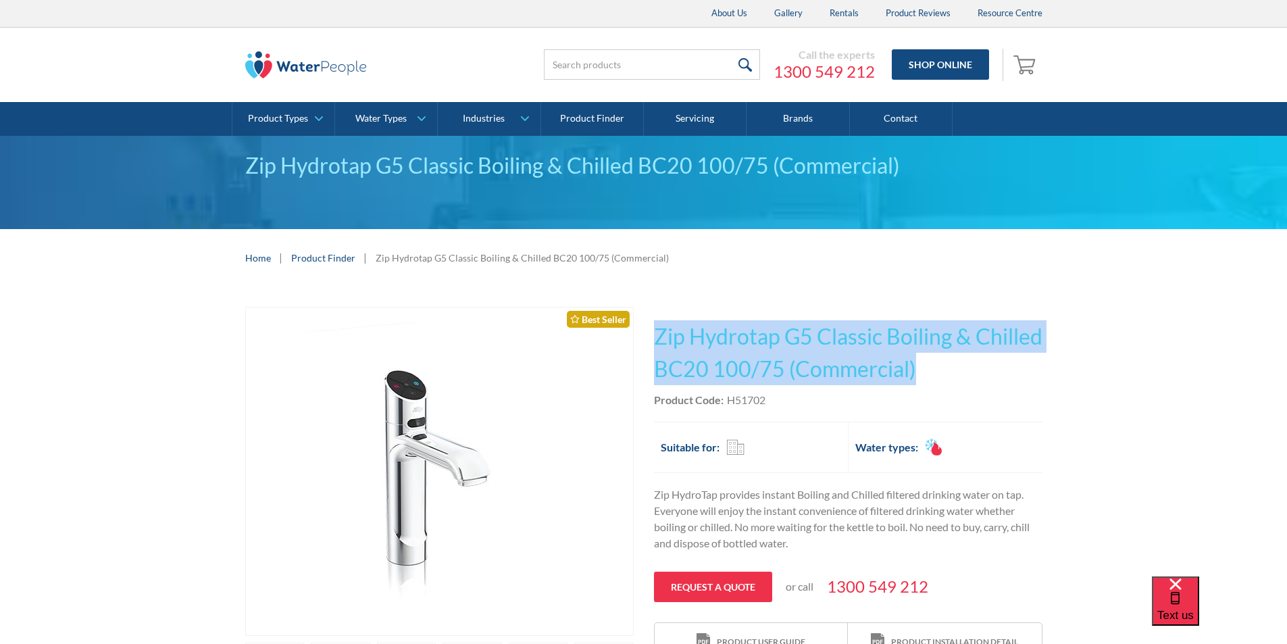
drag, startPoint x: 998, startPoint y: 366, endPoint x: 673, endPoint y: 326, distance: 327.4
click at [655, 322] on h1 "Zip Hydrotap G5 Classic Boiling & Chilled BC20 100/75 (Commercial)" at bounding box center [848, 352] width 389 height 65
copy h1 "Zip Hydrotap G5 Classic Boiling & Chilled BC20 100/75 (Commercial)"
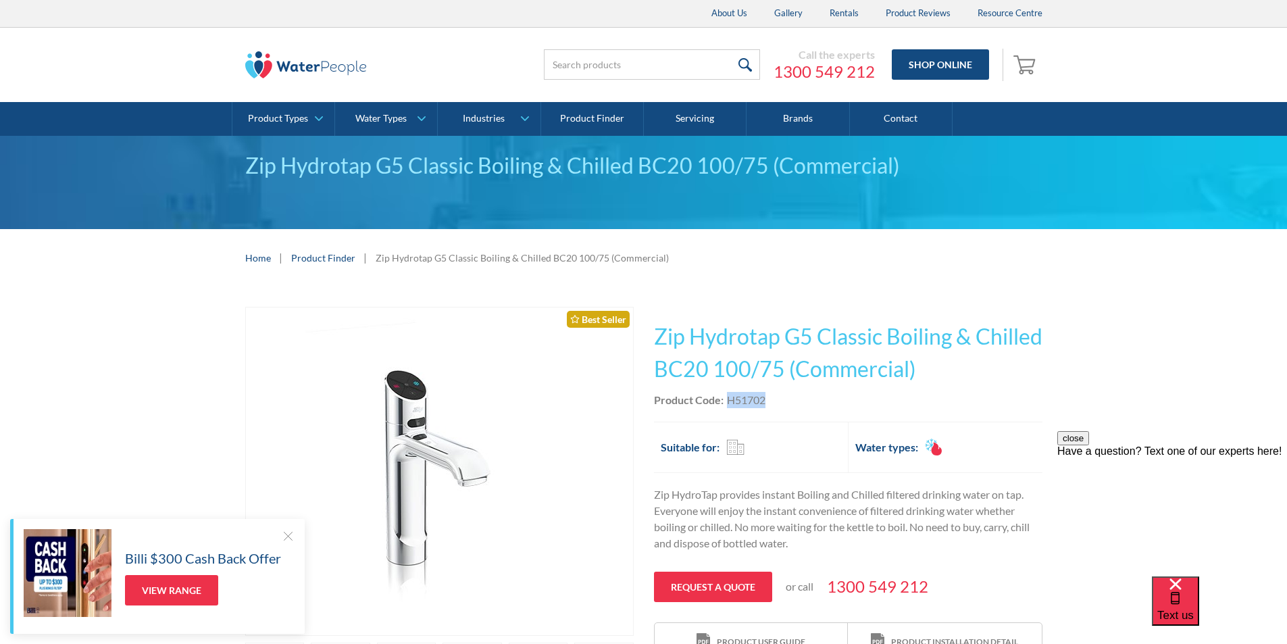
drag, startPoint x: 770, startPoint y: 401, endPoint x: 724, endPoint y: 402, distance: 45.3
click at [724, 402] on div "Product Code: H51702" at bounding box center [848, 400] width 389 height 16
copy div "H51702"
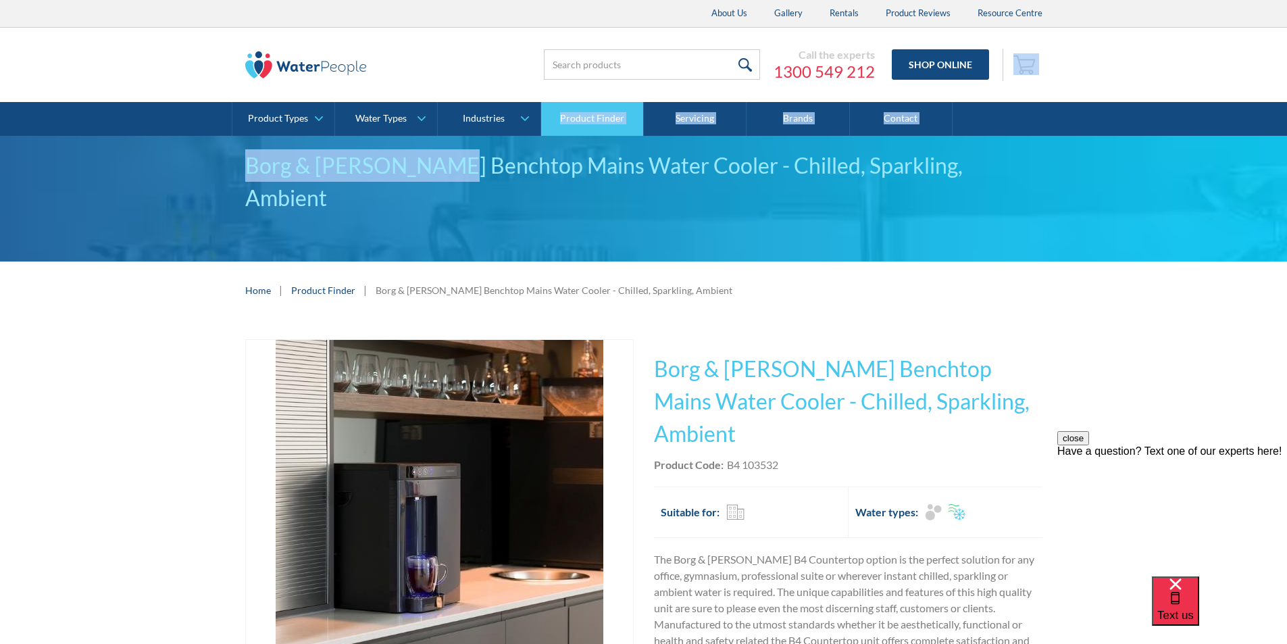
drag, startPoint x: 1124, startPoint y: 50, endPoint x: 546, endPoint y: 128, distance: 582.9
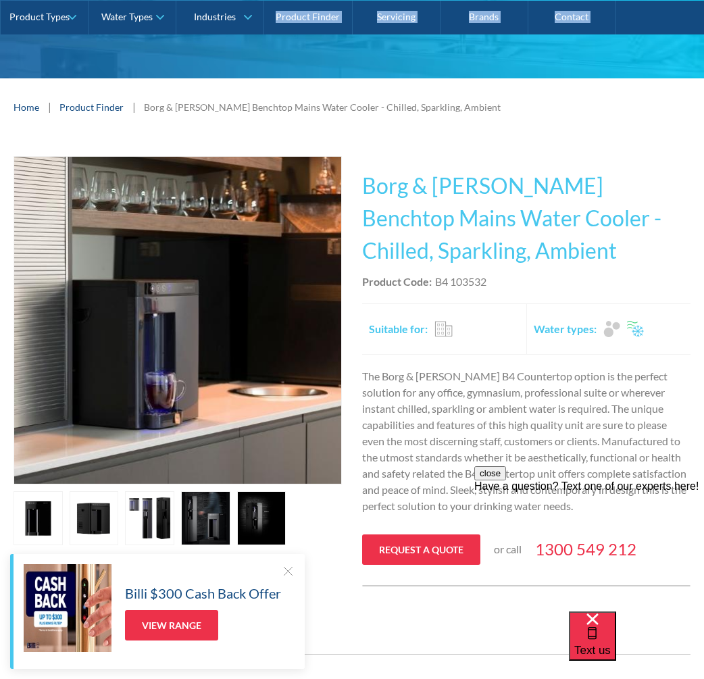
scroll to position [203, 0]
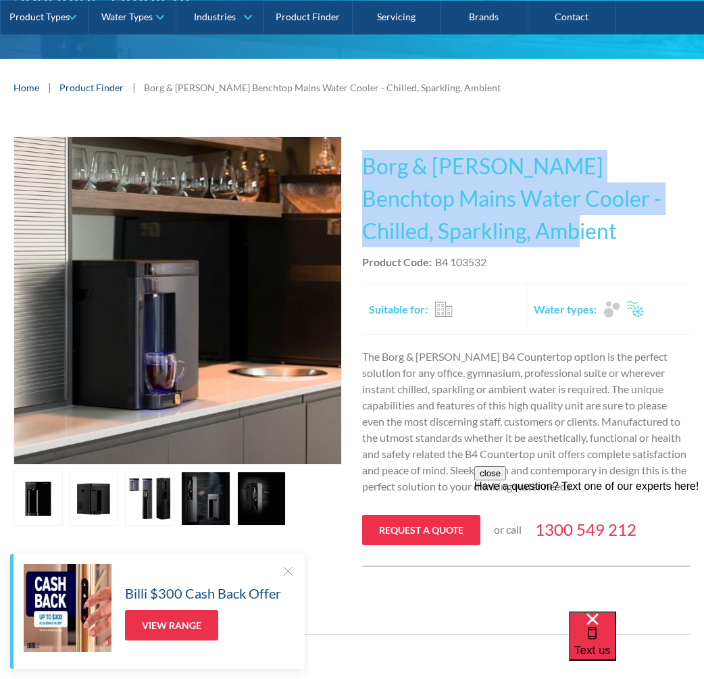
drag, startPoint x: 545, startPoint y: 228, endPoint x: 366, endPoint y: 143, distance: 198.0
click at [366, 143] on div "This tap design is included in our standard range tap options when you purchase…" at bounding box center [526, 351] width 328 height 430
copy h1 "Borg & Overstrom Benchtop Mains Water Cooler - Chilled, Sparkling, Ambient"
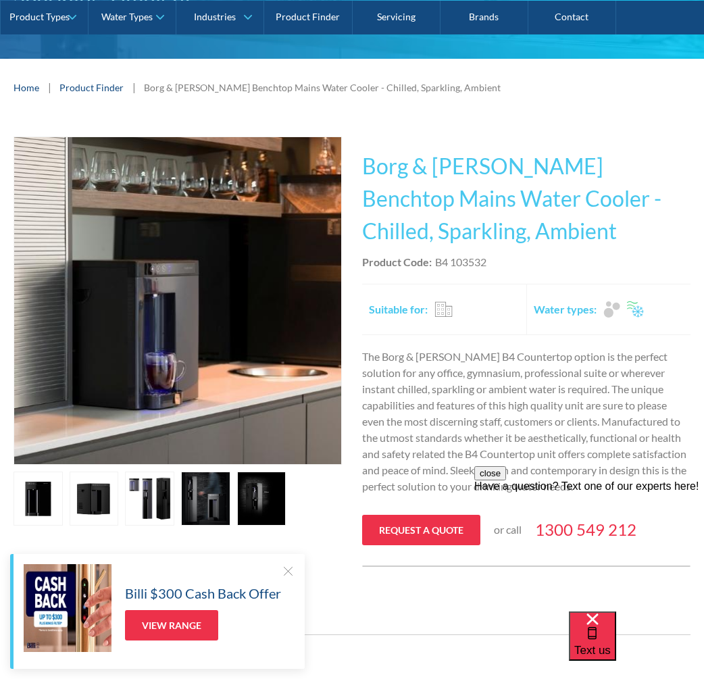
click at [502, 257] on div "Product Code: B4 103532" at bounding box center [526, 262] width 328 height 16
drag, startPoint x: 489, startPoint y: 261, endPoint x: 437, endPoint y: 264, distance: 51.5
click at [436, 264] on div "Product Code: B4 103532" at bounding box center [526, 262] width 328 height 16
copy div "B4 103532"
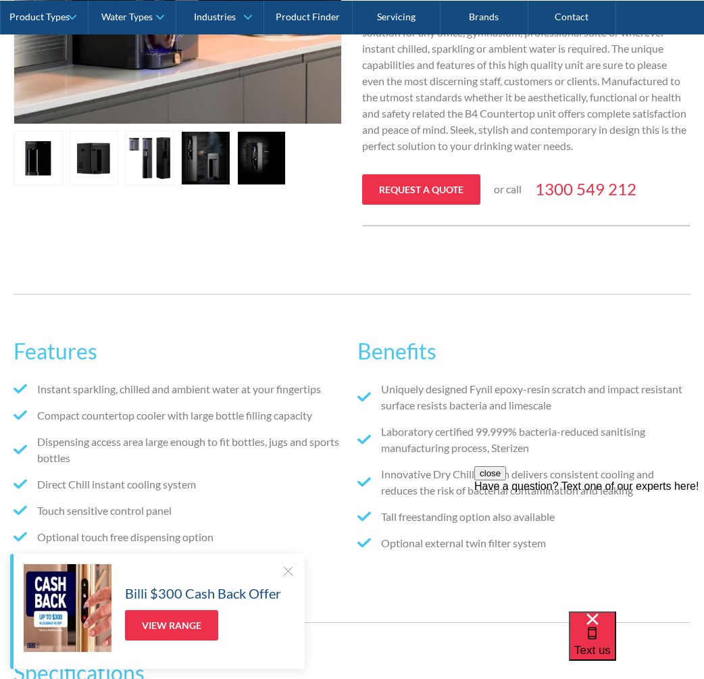
scroll to position [355, 0]
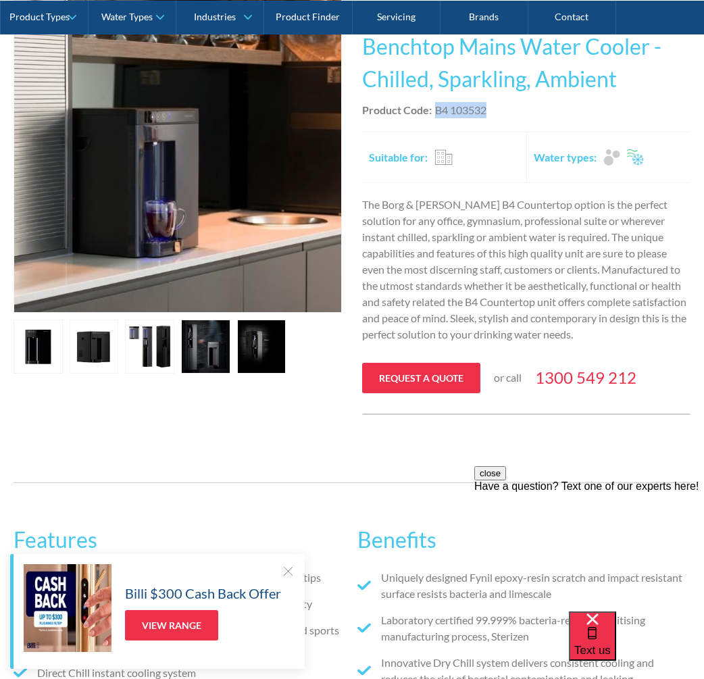
click at [143, 341] on link "open lightbox" at bounding box center [149, 347] width 49 height 54
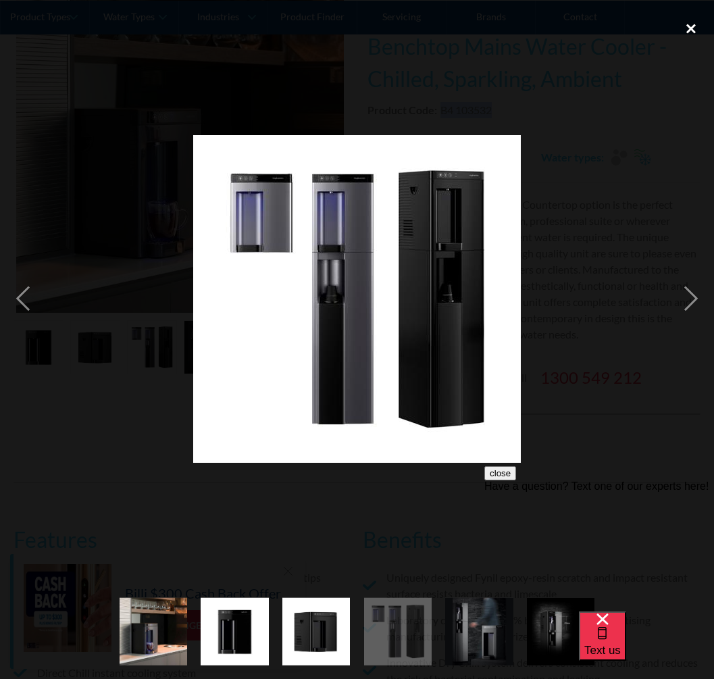
click at [693, 28] on div "close lightbox" at bounding box center [691, 29] width 46 height 30
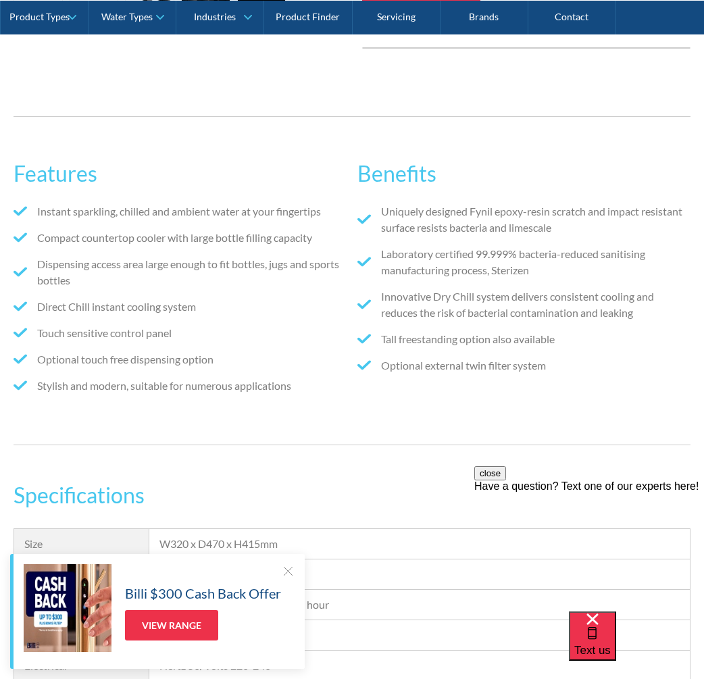
scroll to position [760, 0]
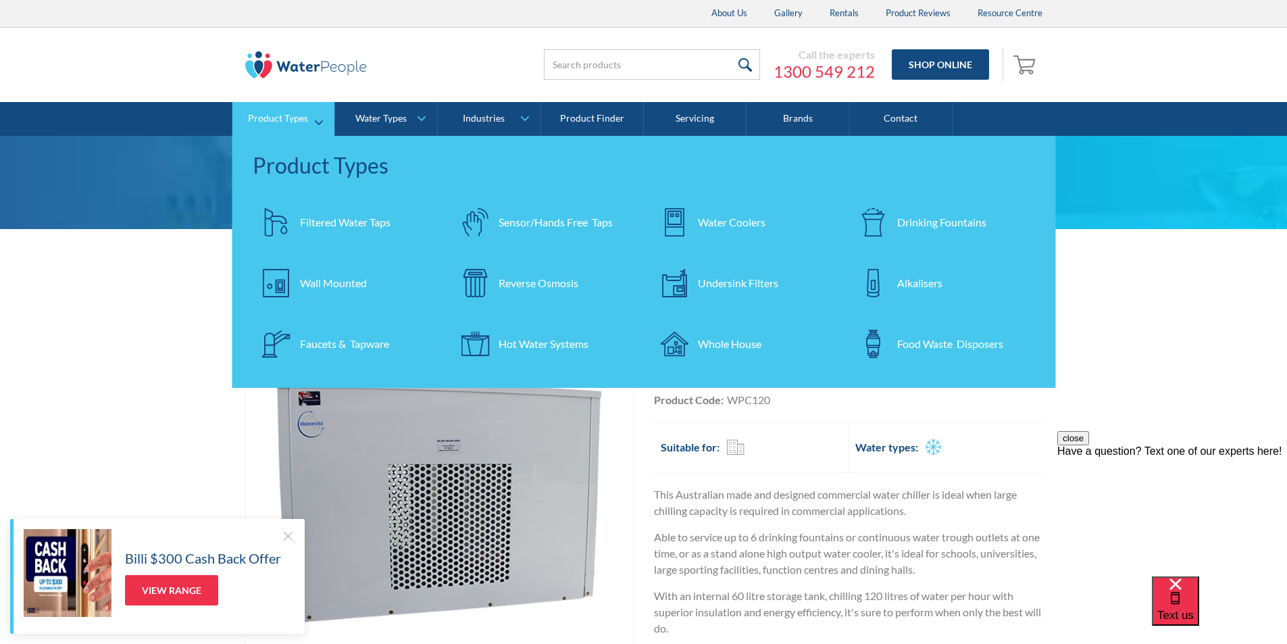
click at [314, 218] on div "Filtered Water Taps" at bounding box center [345, 222] width 91 height 16
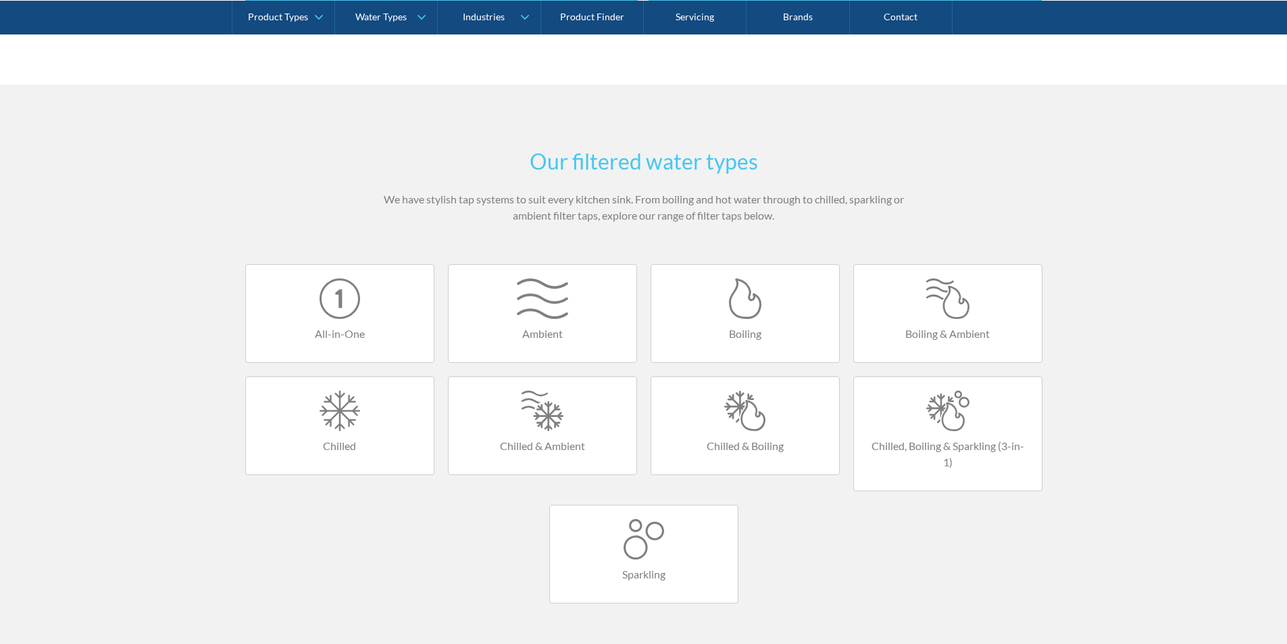
scroll to position [743, 0]
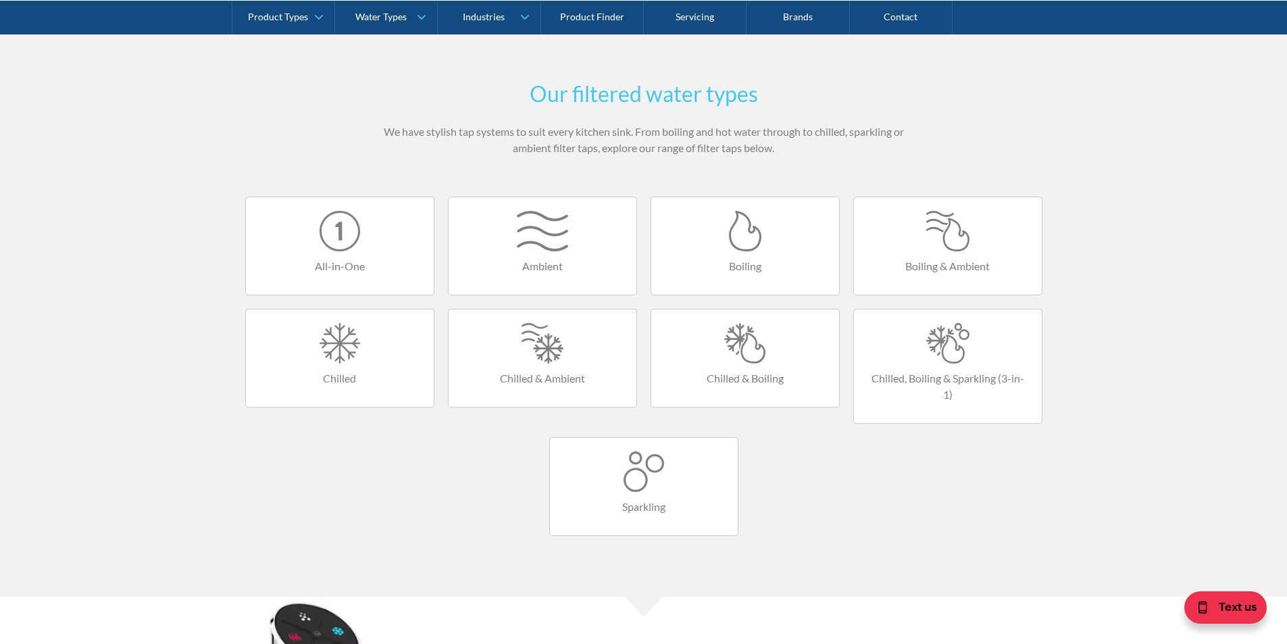
click at [743, 358] on div at bounding box center [745, 343] width 161 height 41
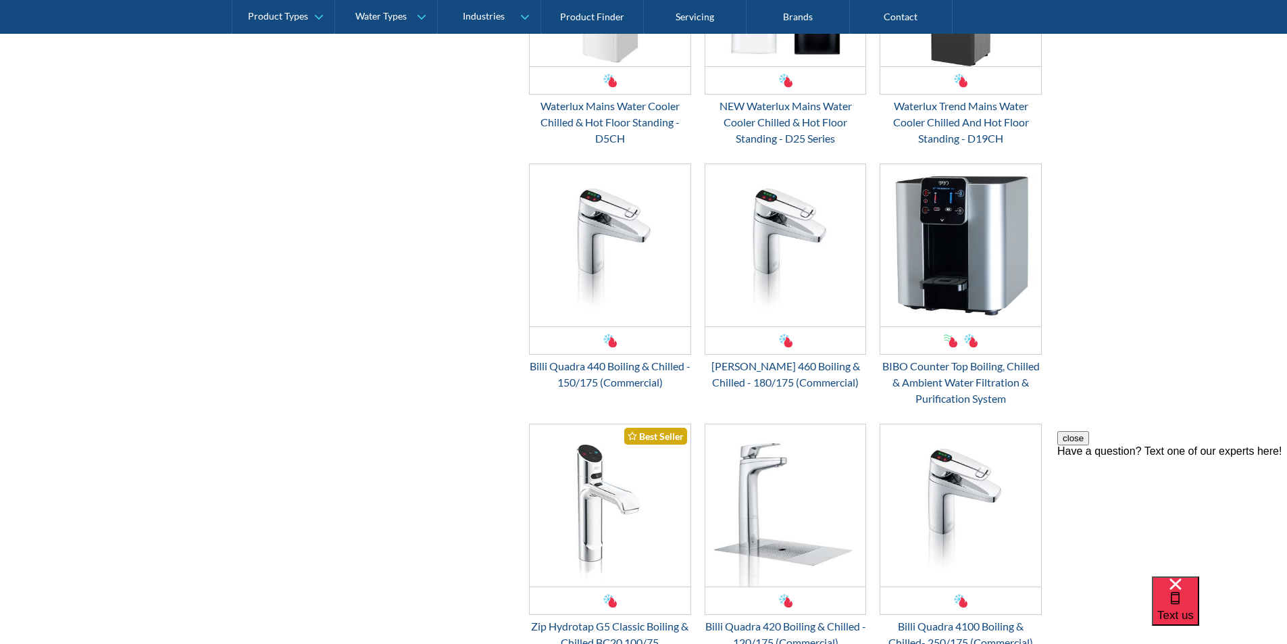
scroll to position [1419, 0]
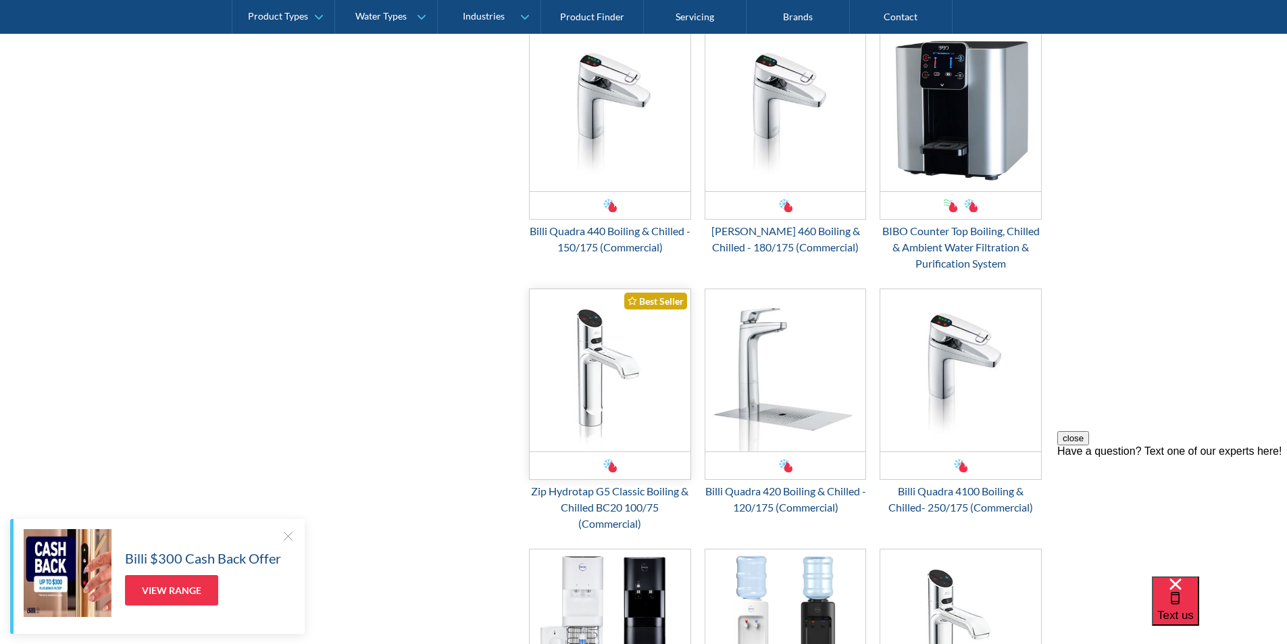
click at [621, 422] on img "Email Form 3" at bounding box center [610, 370] width 161 height 162
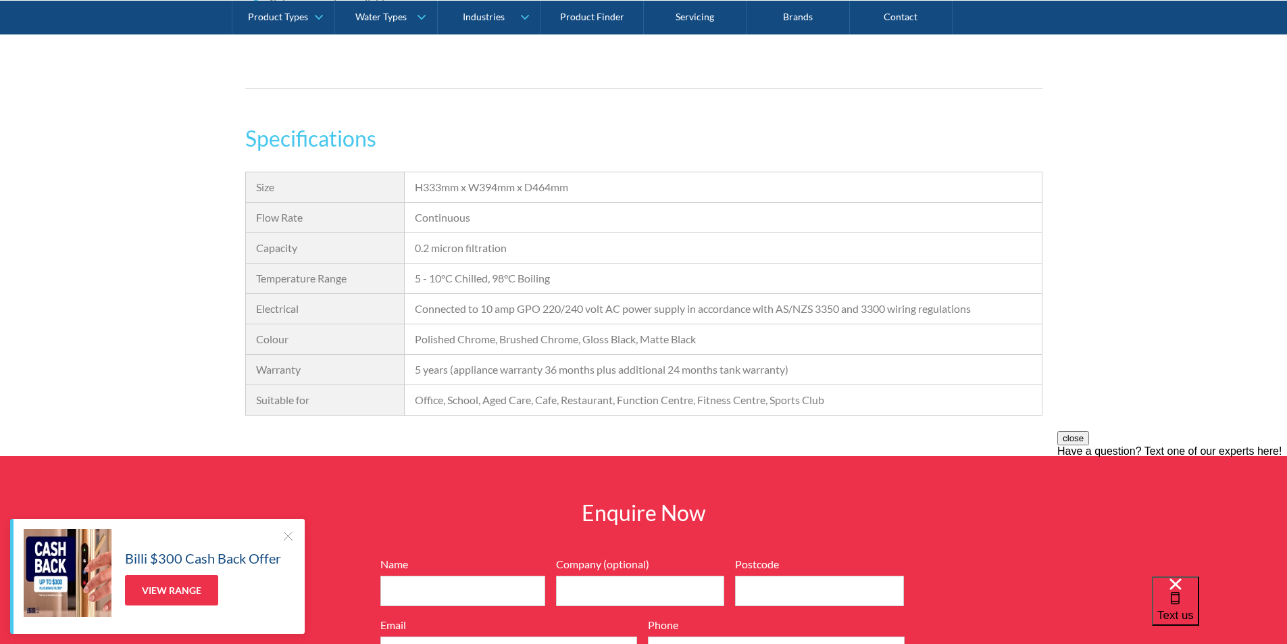
scroll to position [1216, 0]
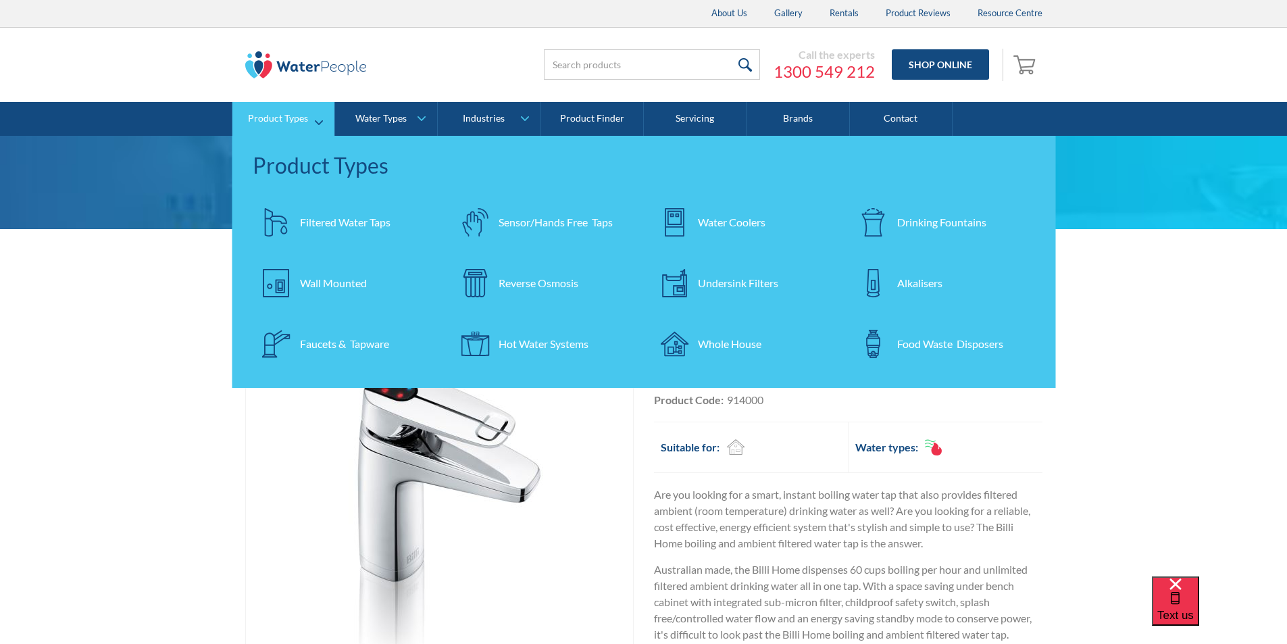
click at [723, 221] on div "Water Coolers" at bounding box center [732, 222] width 68 height 16
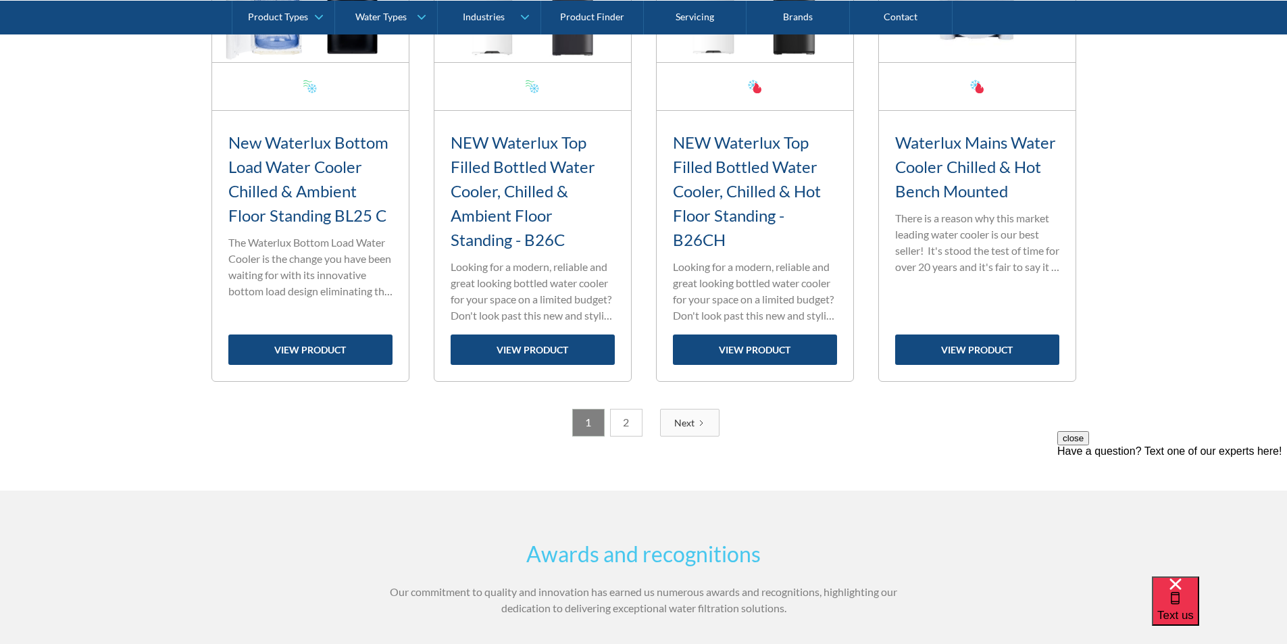
scroll to position [2297, 0]
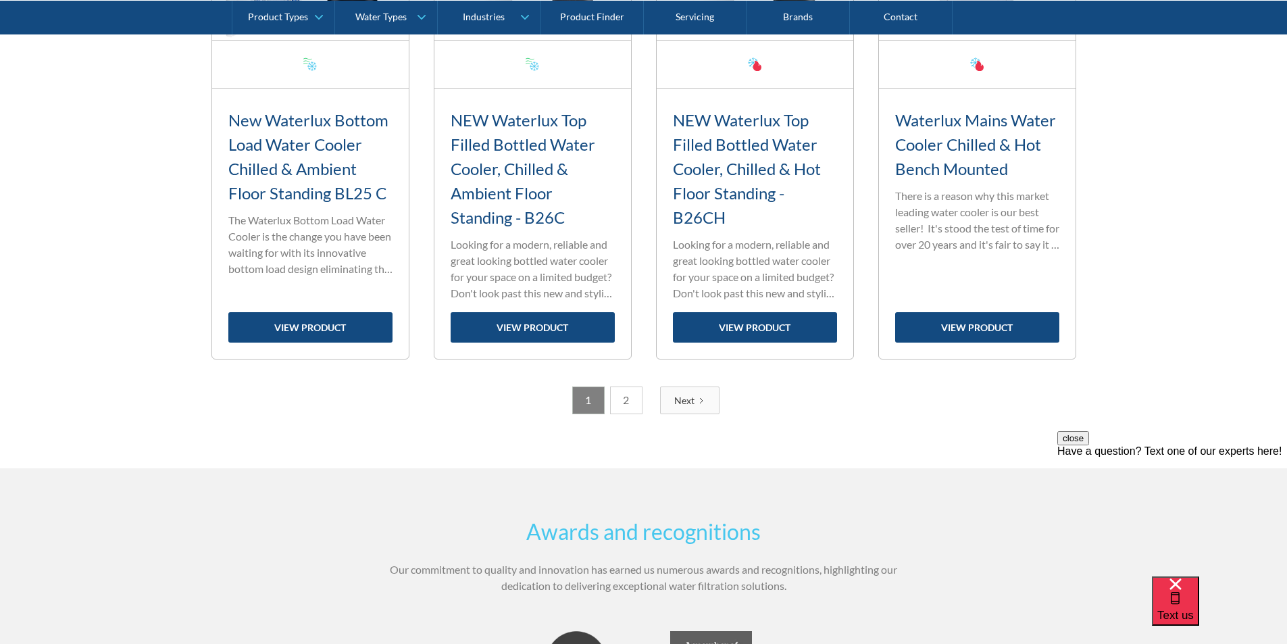
click at [620, 402] on link "2" at bounding box center [626, 400] width 32 height 28
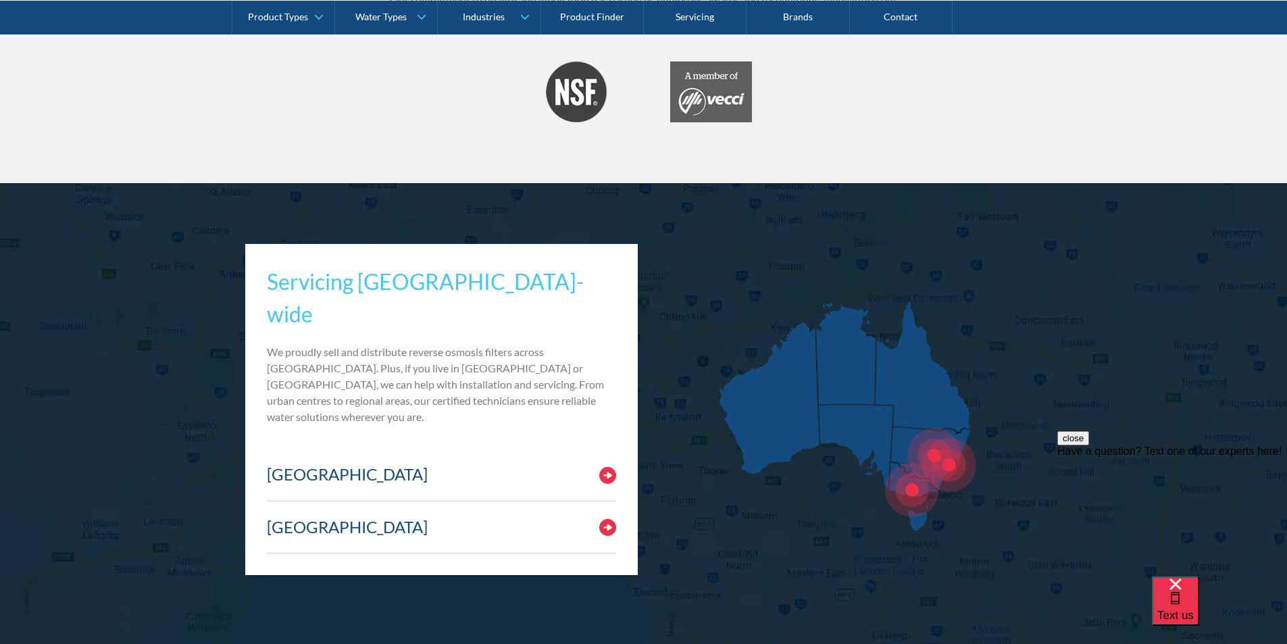
scroll to position [1284, 0]
